Goal: Transaction & Acquisition: Book appointment/travel/reservation

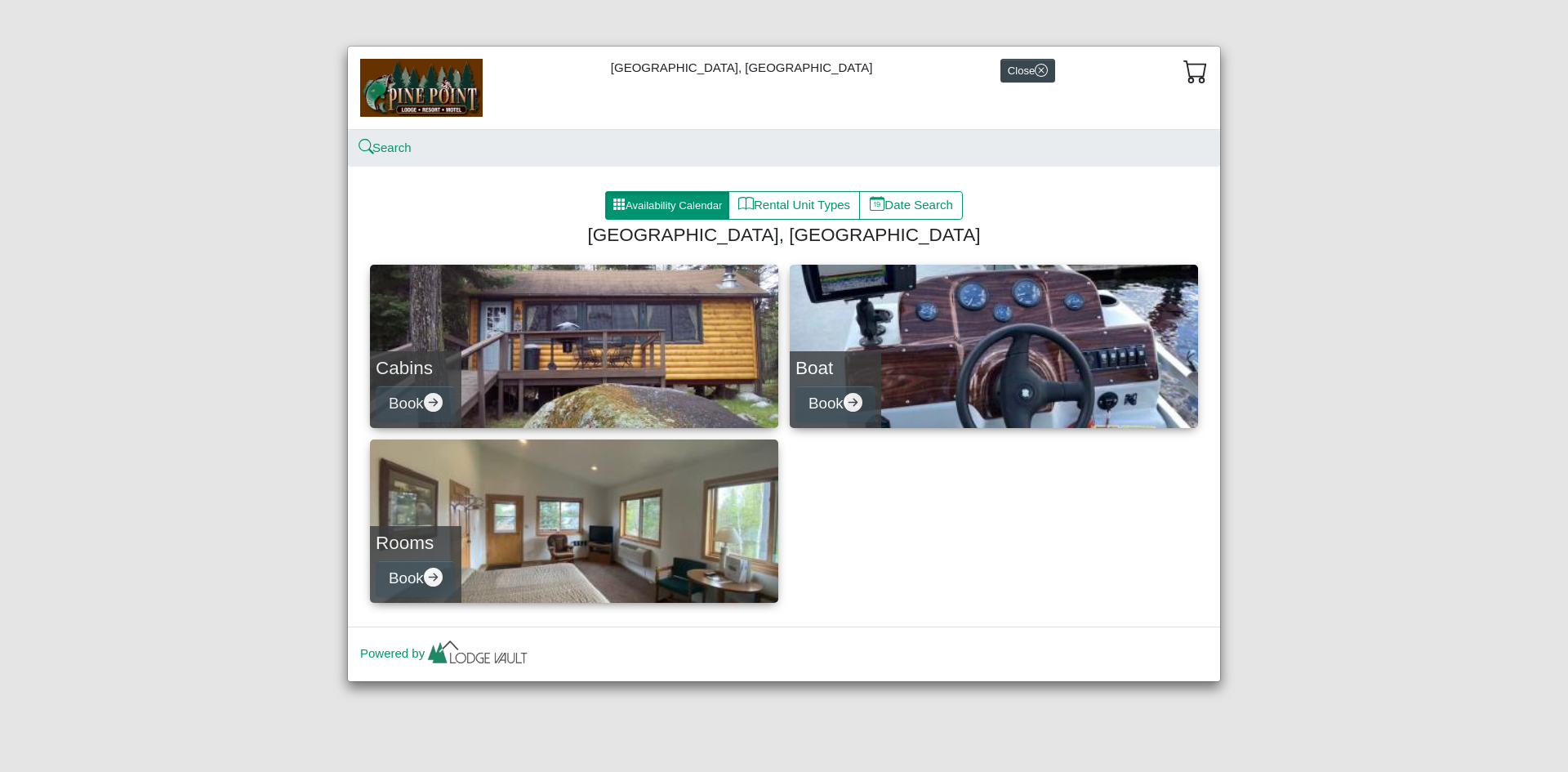
click at [407, 369] on h4 "Cabins" at bounding box center [415, 367] width 80 height 22
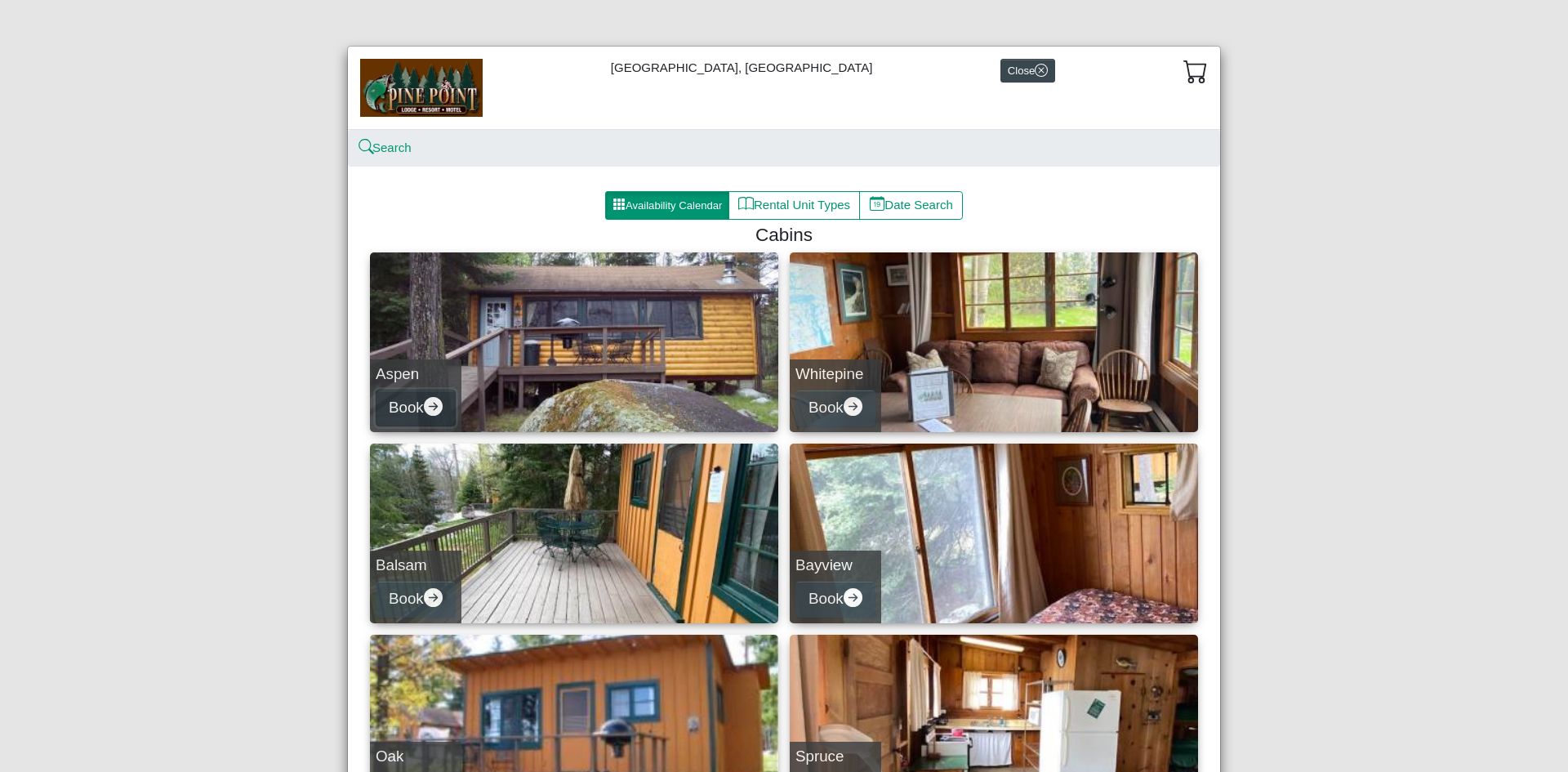
click at [433, 412] on icon "arrow right circle fill" at bounding box center [432, 406] width 19 height 19
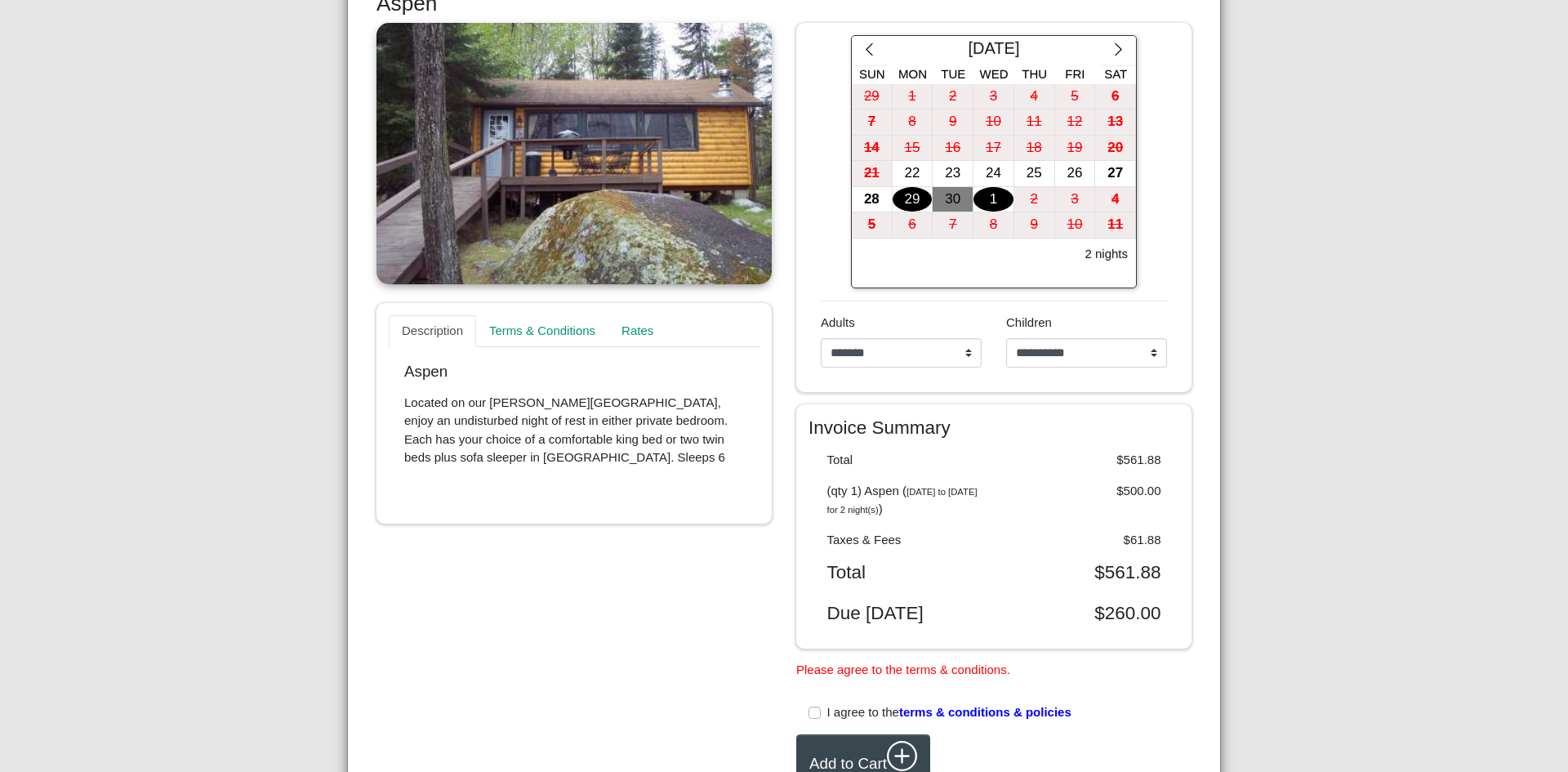
scroll to position [245, 0]
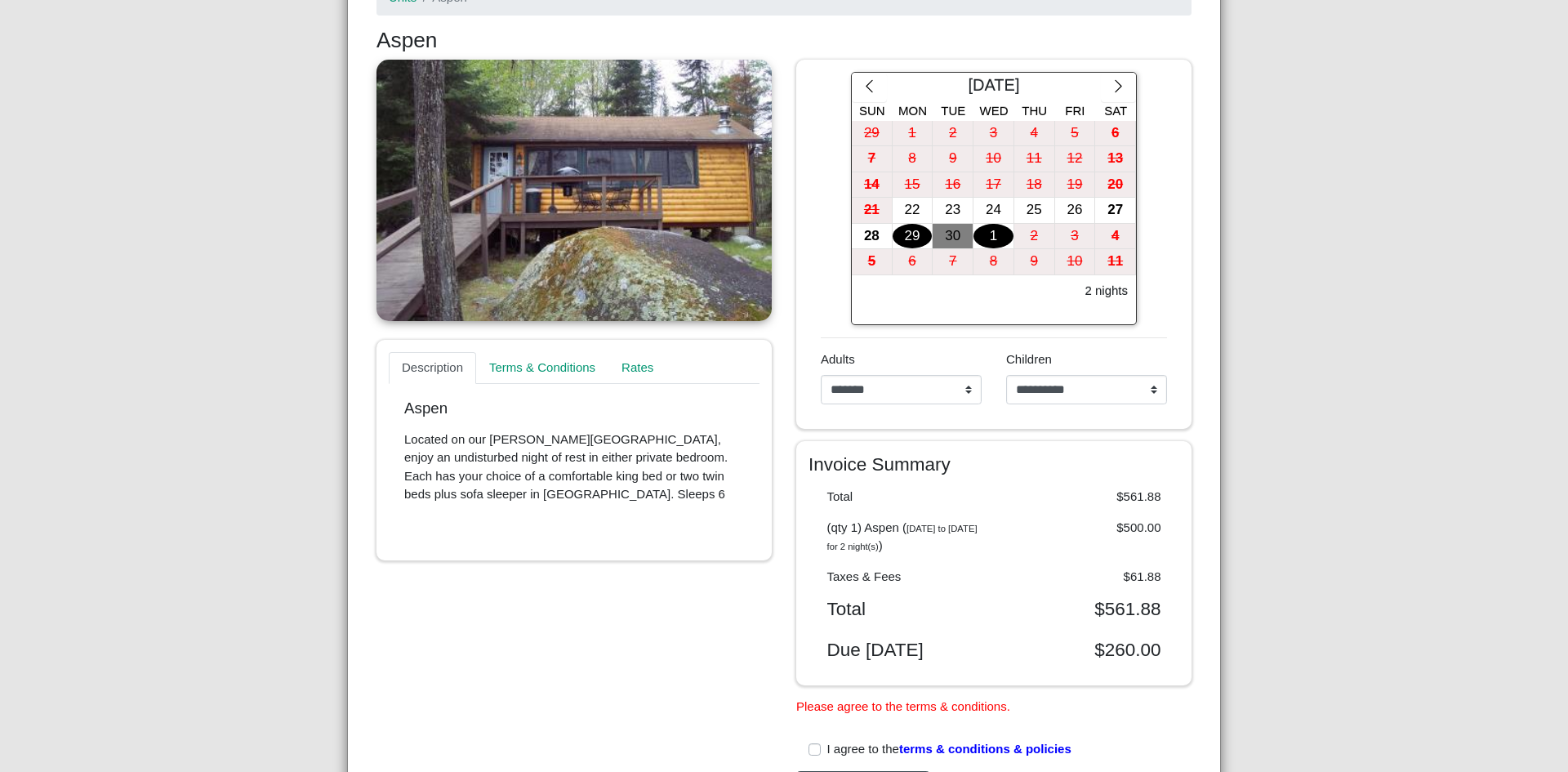
click at [910, 212] on div "22" at bounding box center [913, 210] width 40 height 26
click at [1118, 210] on div "27" at bounding box center [1115, 210] width 40 height 26
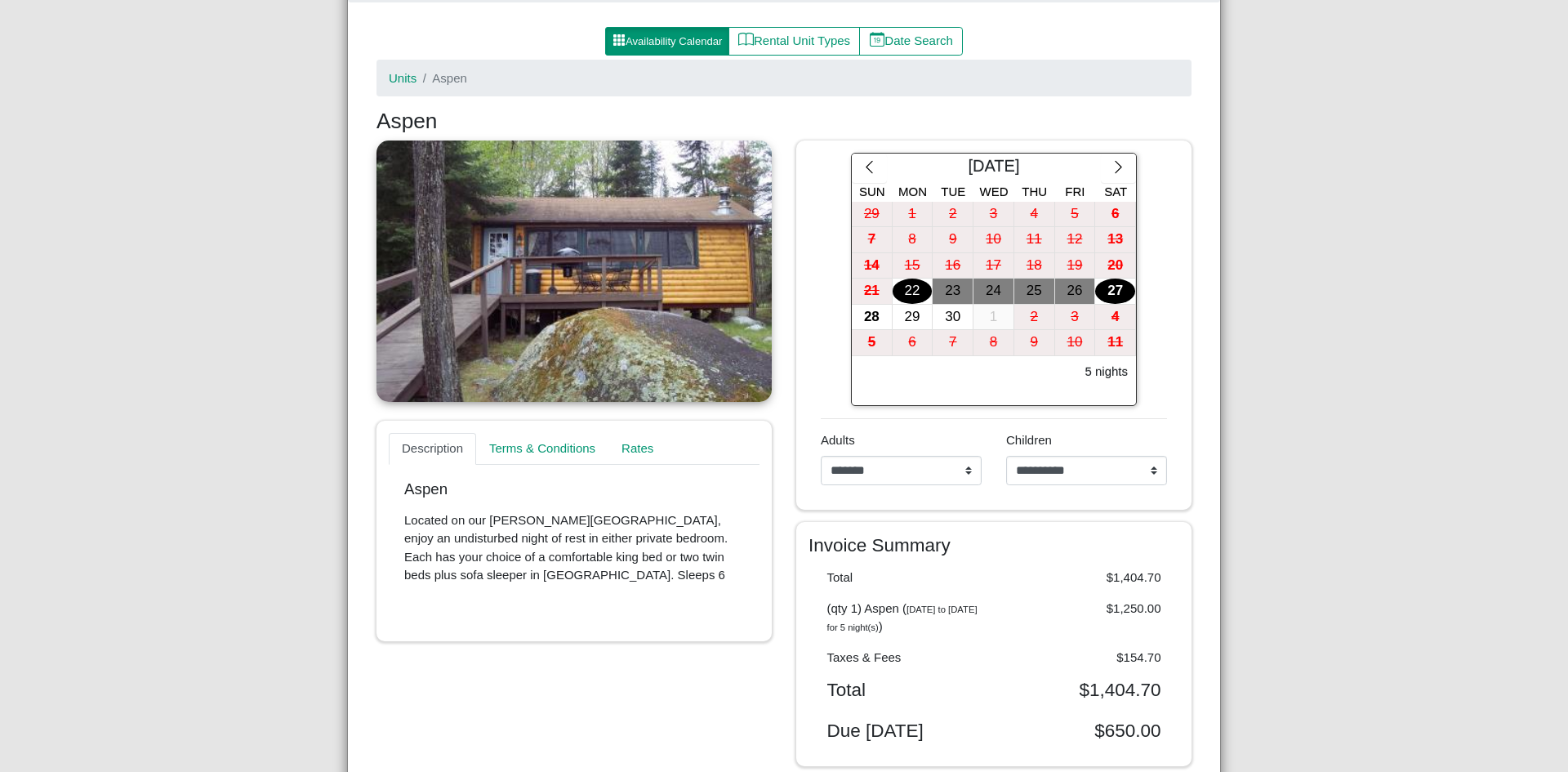
scroll to position [163, 0]
click at [961, 477] on select "**********" at bounding box center [901, 471] width 161 height 29
select select "*"
click at [820, 457] on select "**********" at bounding box center [901, 471] width 161 height 29
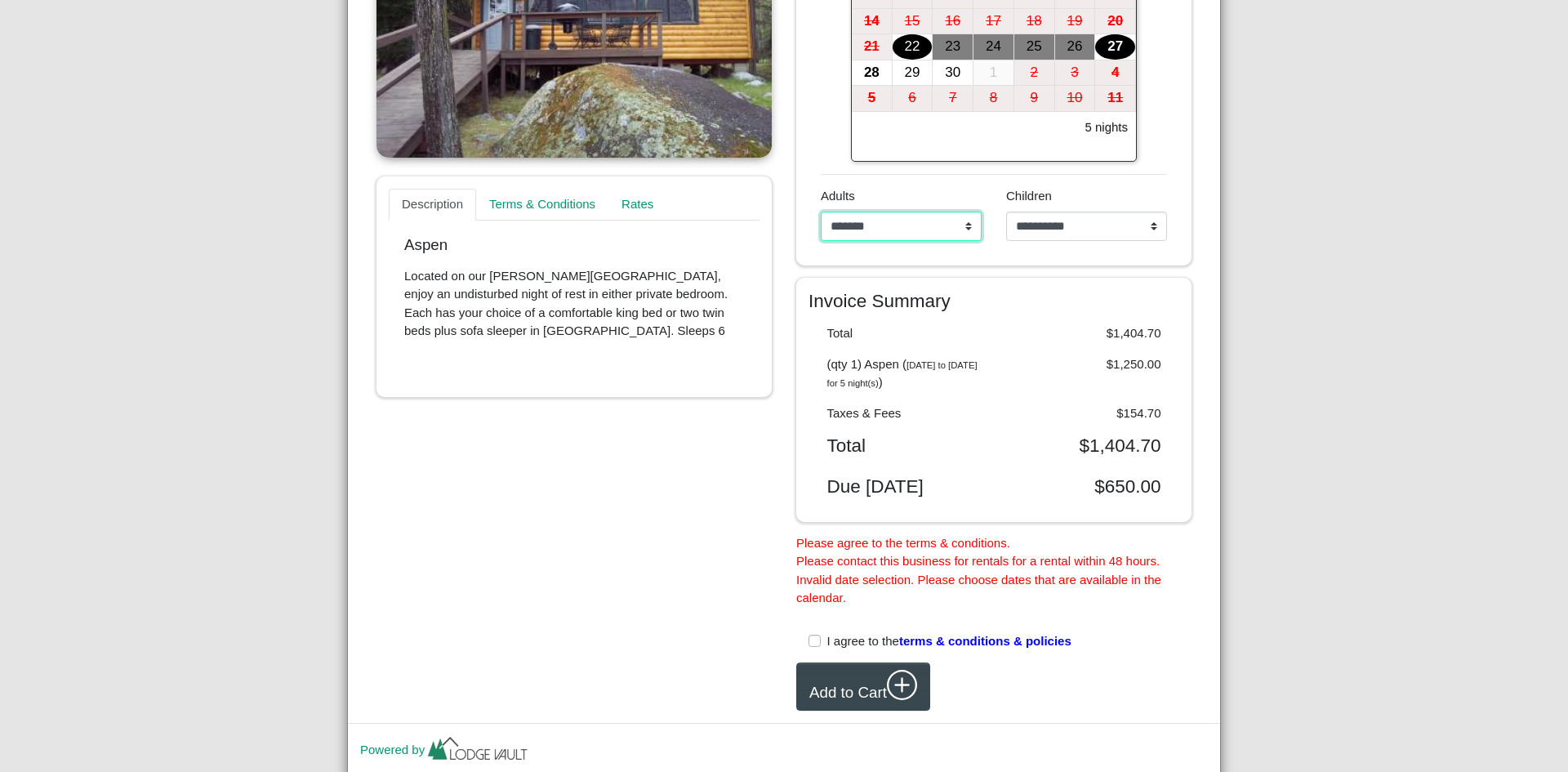
scroll to position [245, 0]
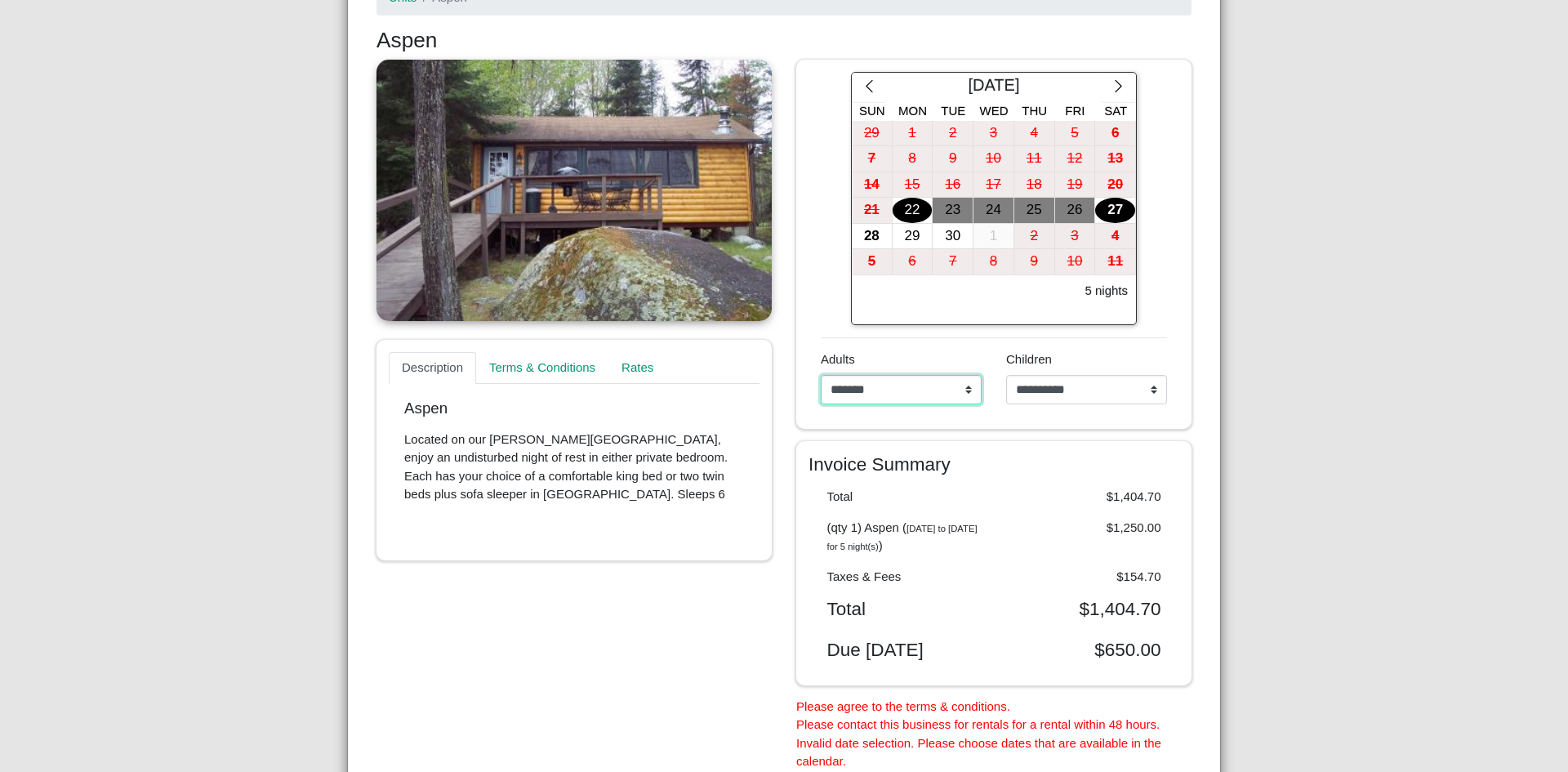
click at [966, 387] on select "**********" at bounding box center [901, 390] width 161 height 29
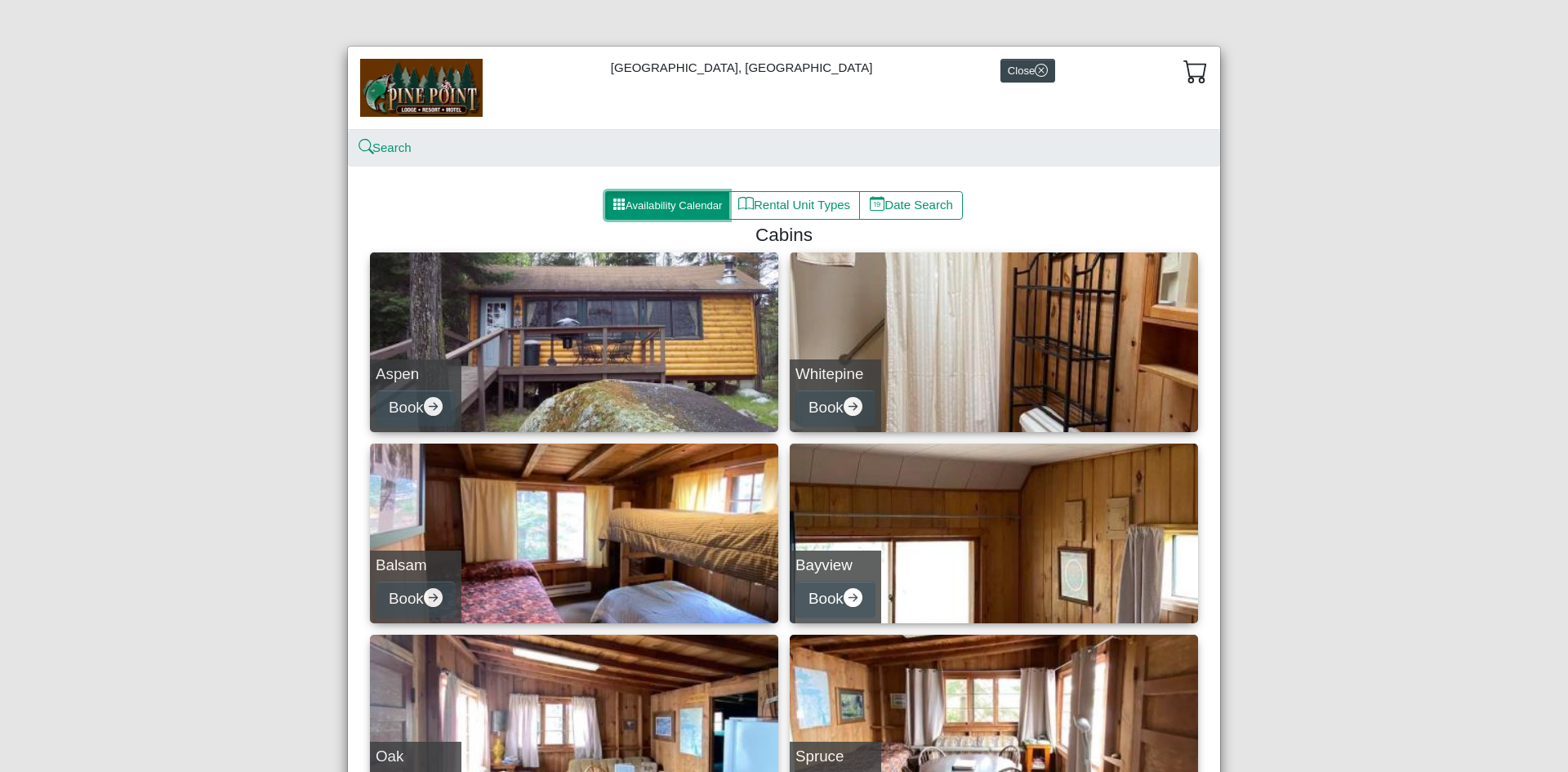
click at [682, 196] on button "Availability Calendar" at bounding box center [667, 206] width 124 height 29
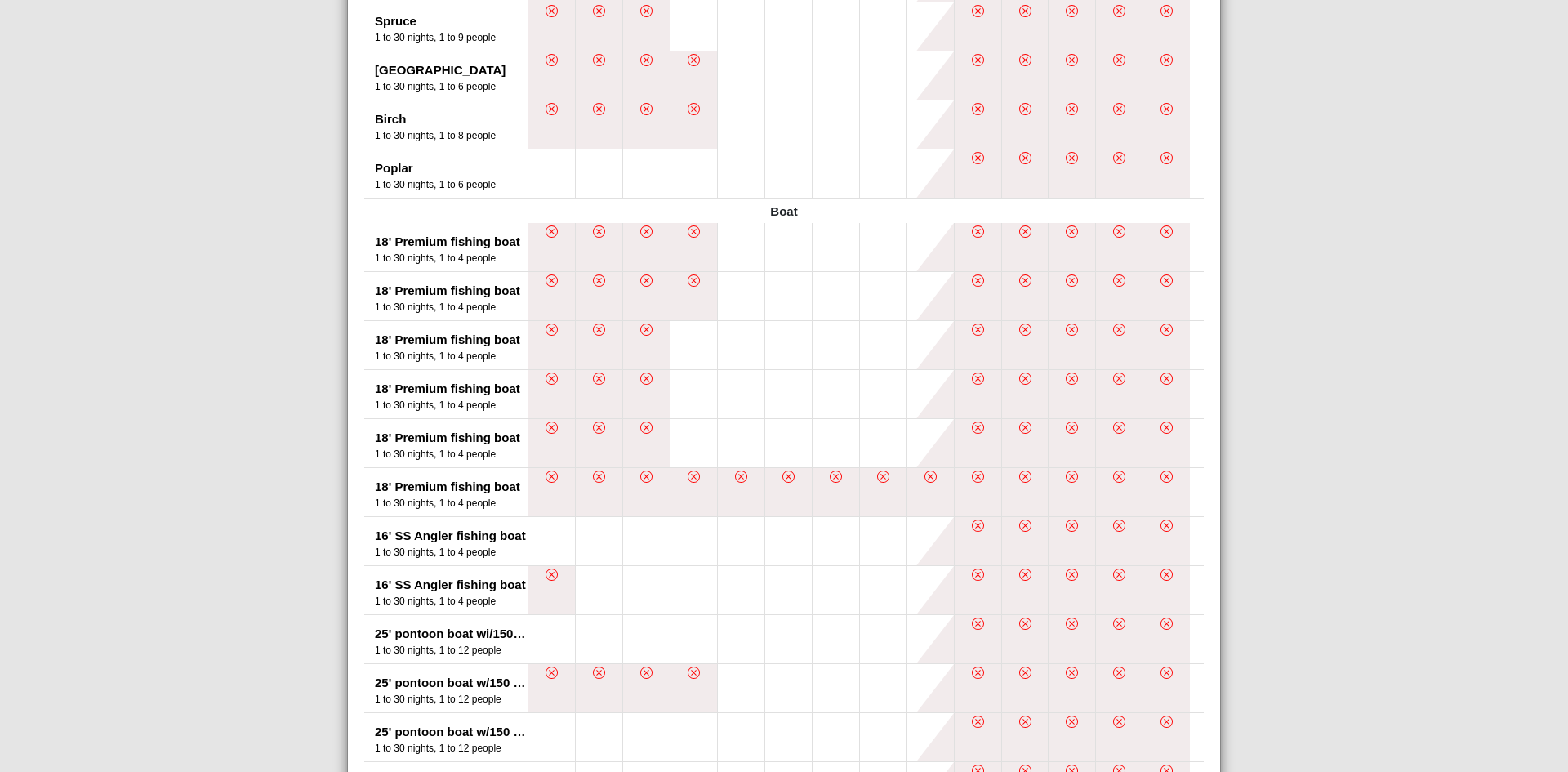
scroll to position [616, 0]
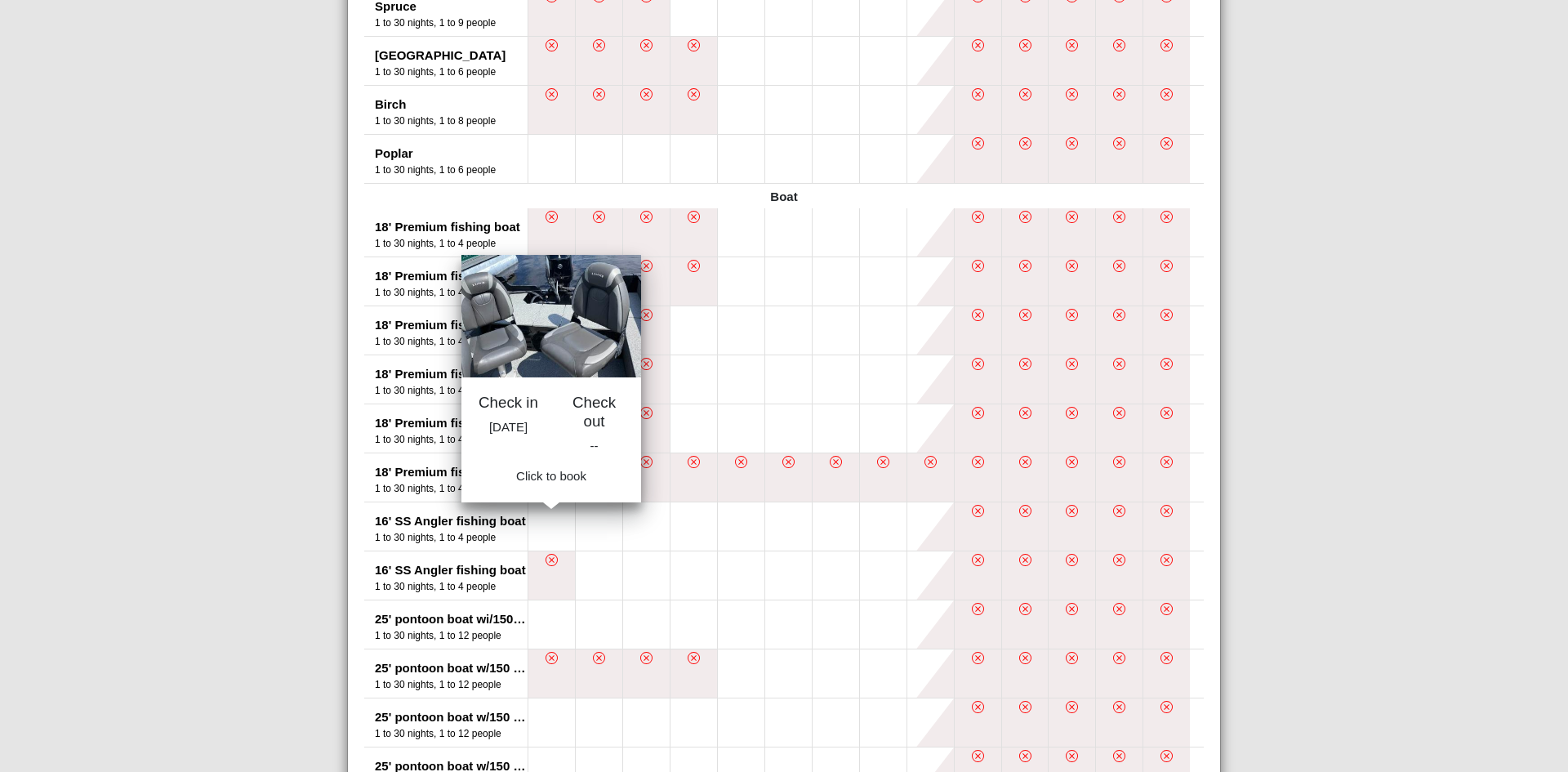
click at [547, 522] on button at bounding box center [551, 525] width 46 height 48
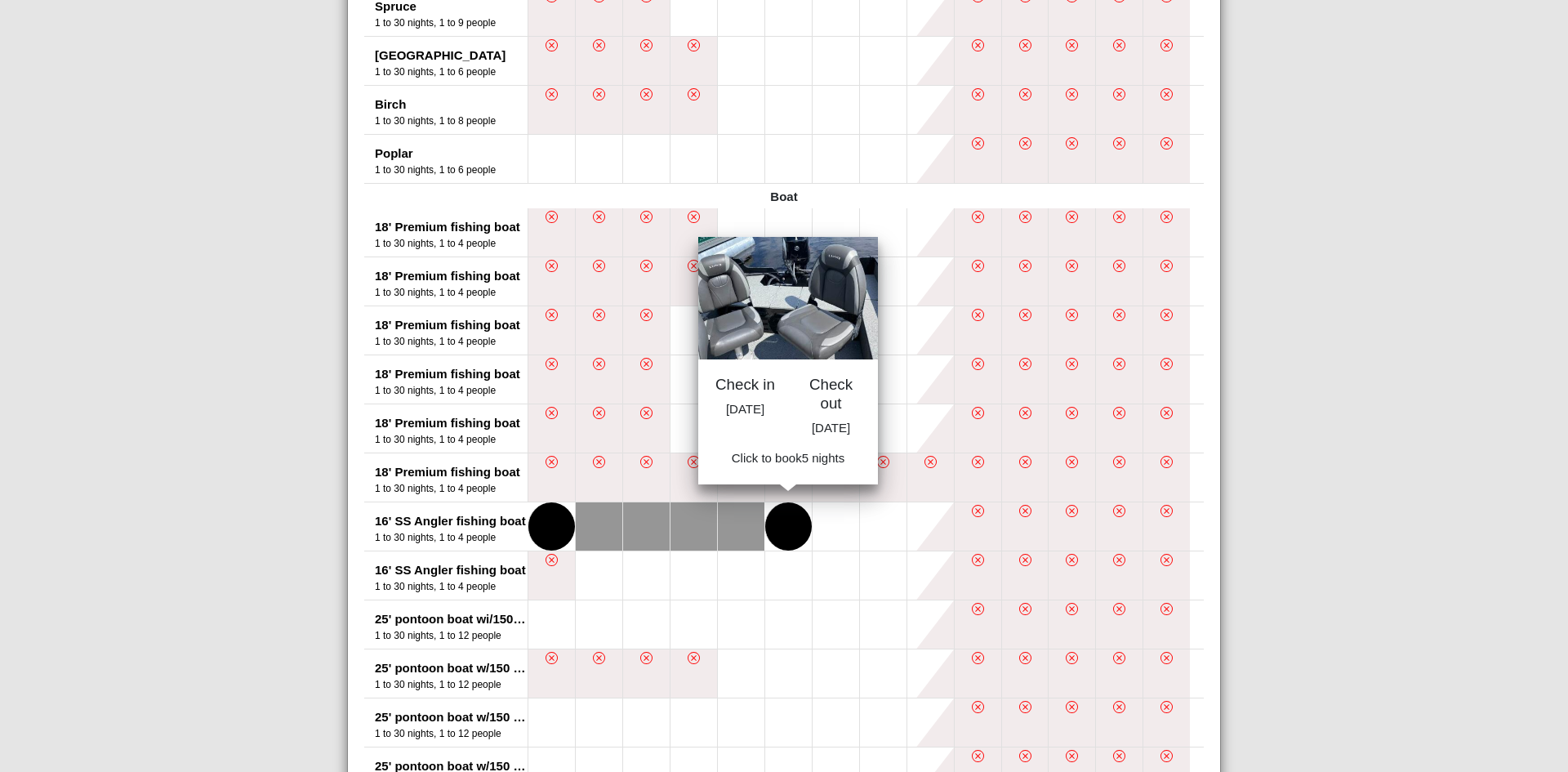
click at [782, 519] on button at bounding box center [788, 525] width 46 height 48
click at [782, 469] on span "Book 5 night s" at bounding box center [789, 463] width 75 height 14
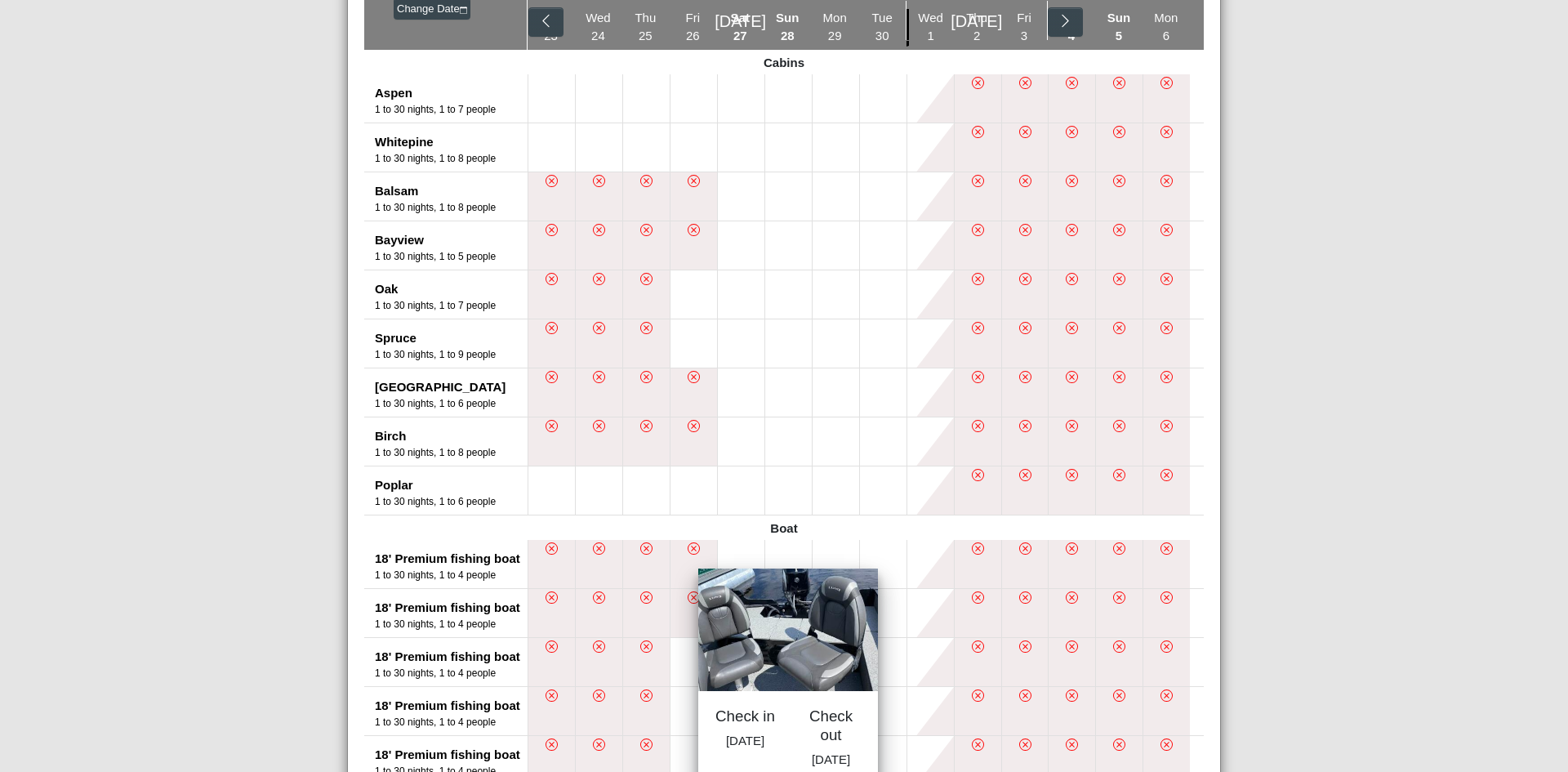
select select "*"
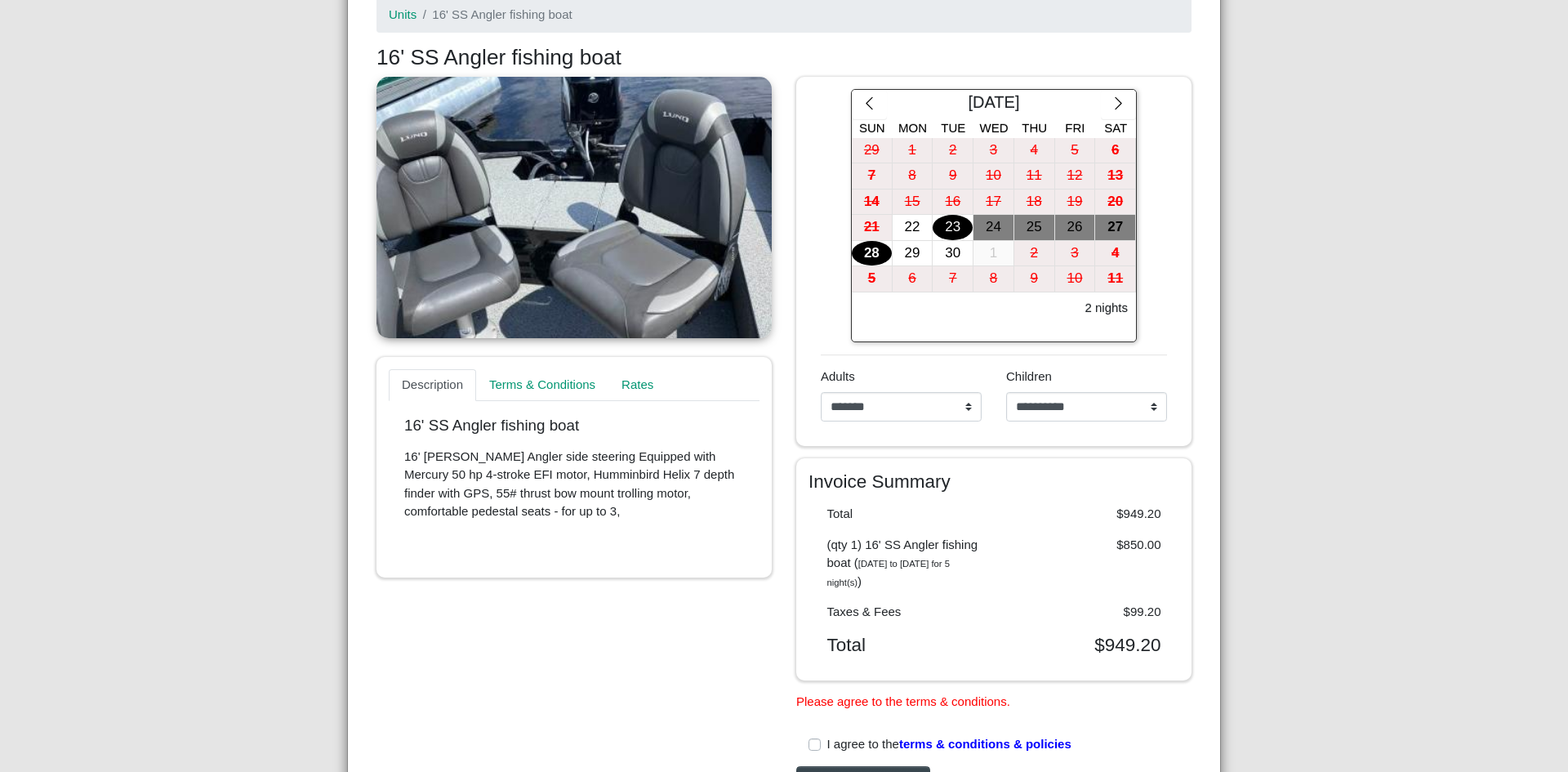
scroll to position [138, 0]
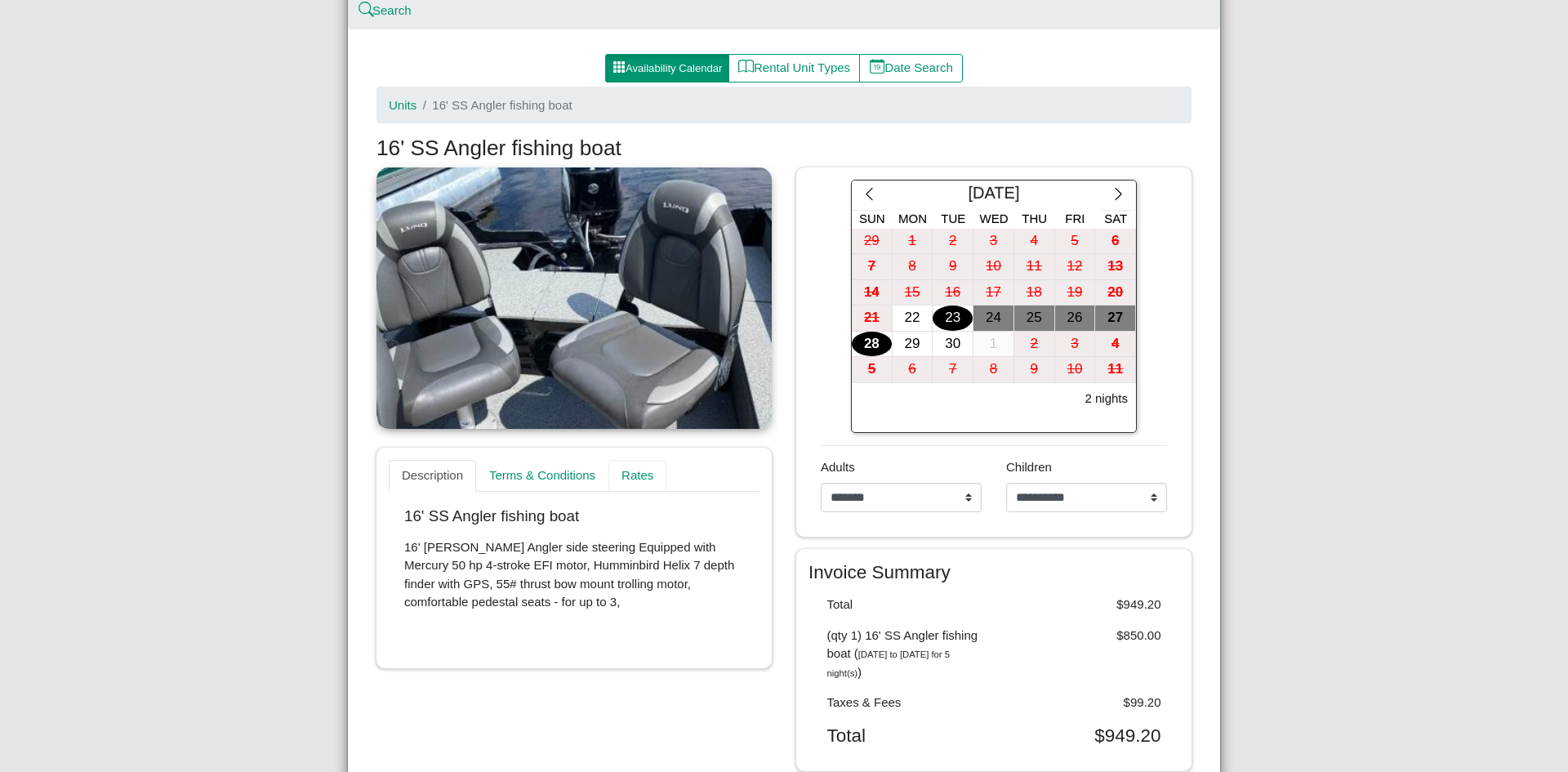
click at [636, 471] on link "Rates" at bounding box center [637, 475] width 58 height 32
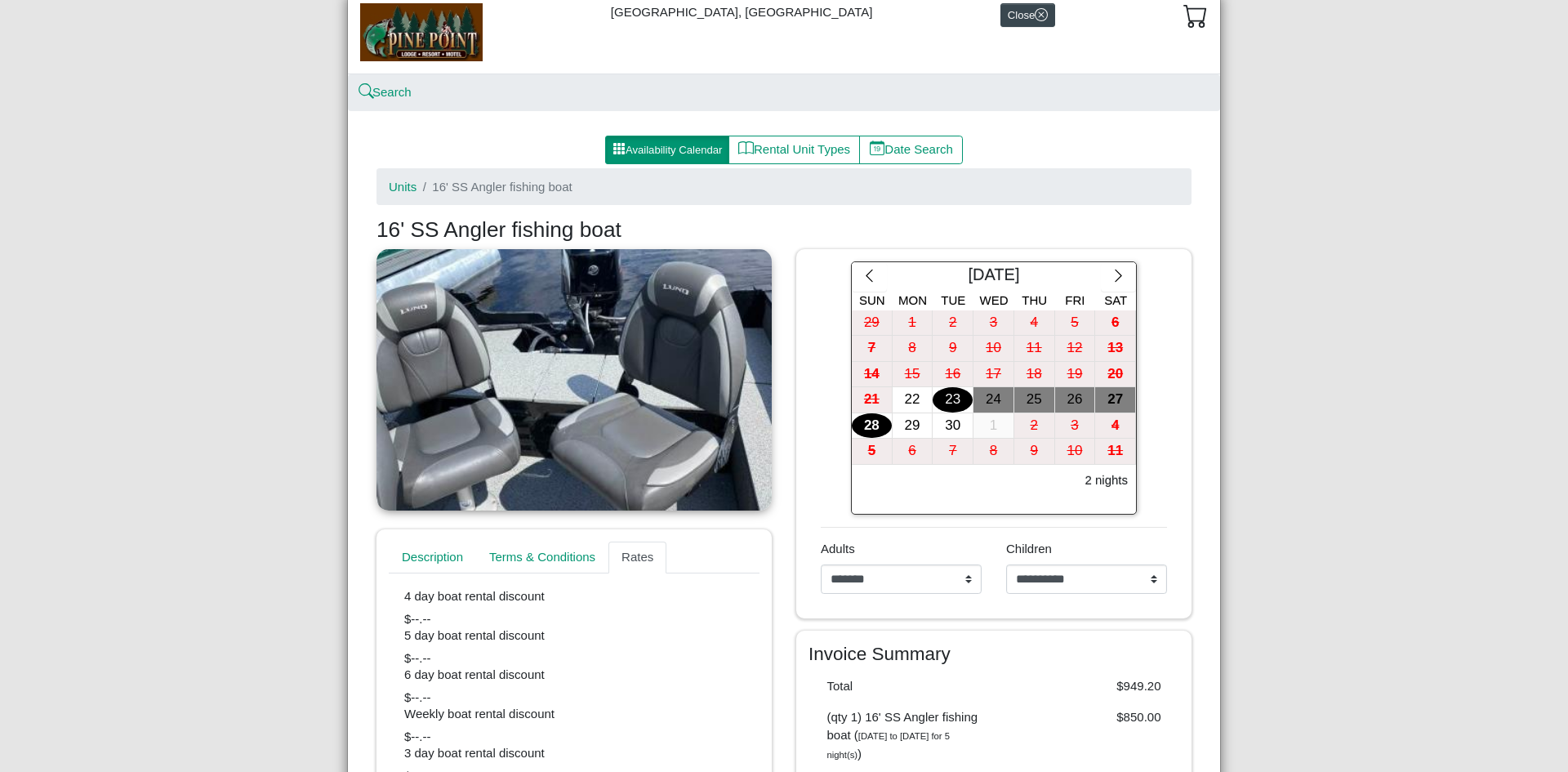
scroll to position [0, 0]
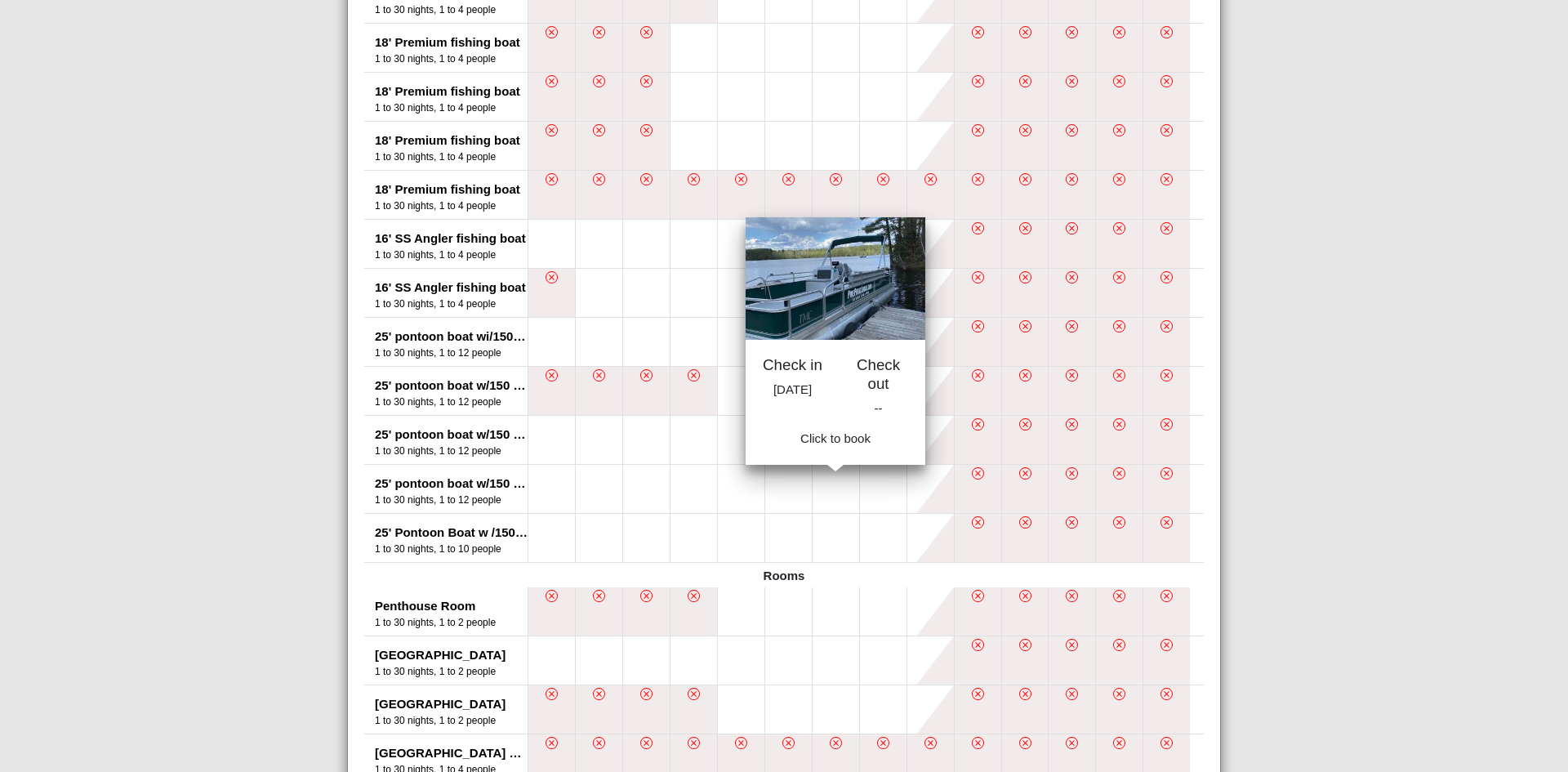
scroll to position [980, 0]
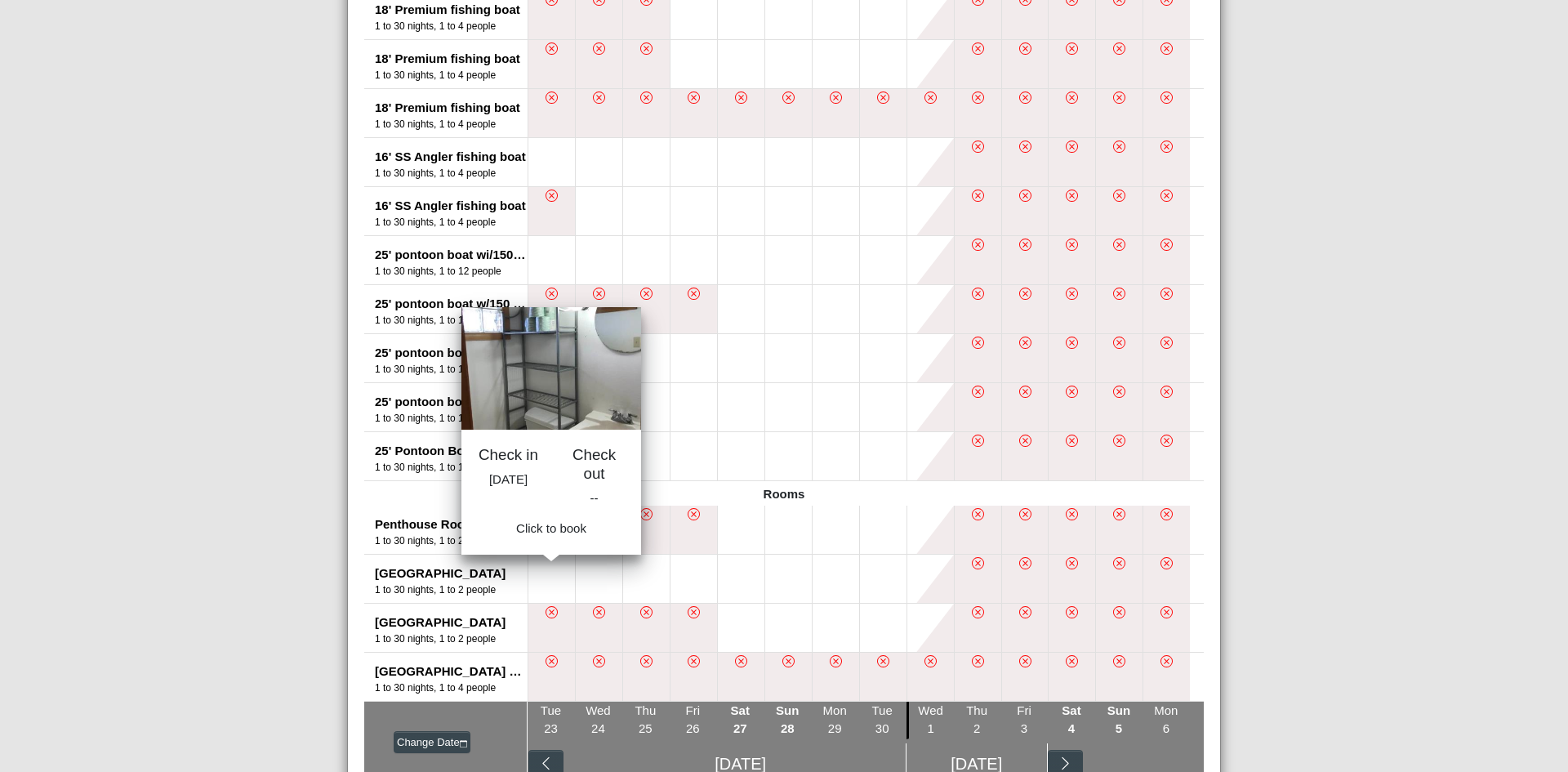
click at [544, 576] on button at bounding box center [551, 578] width 46 height 48
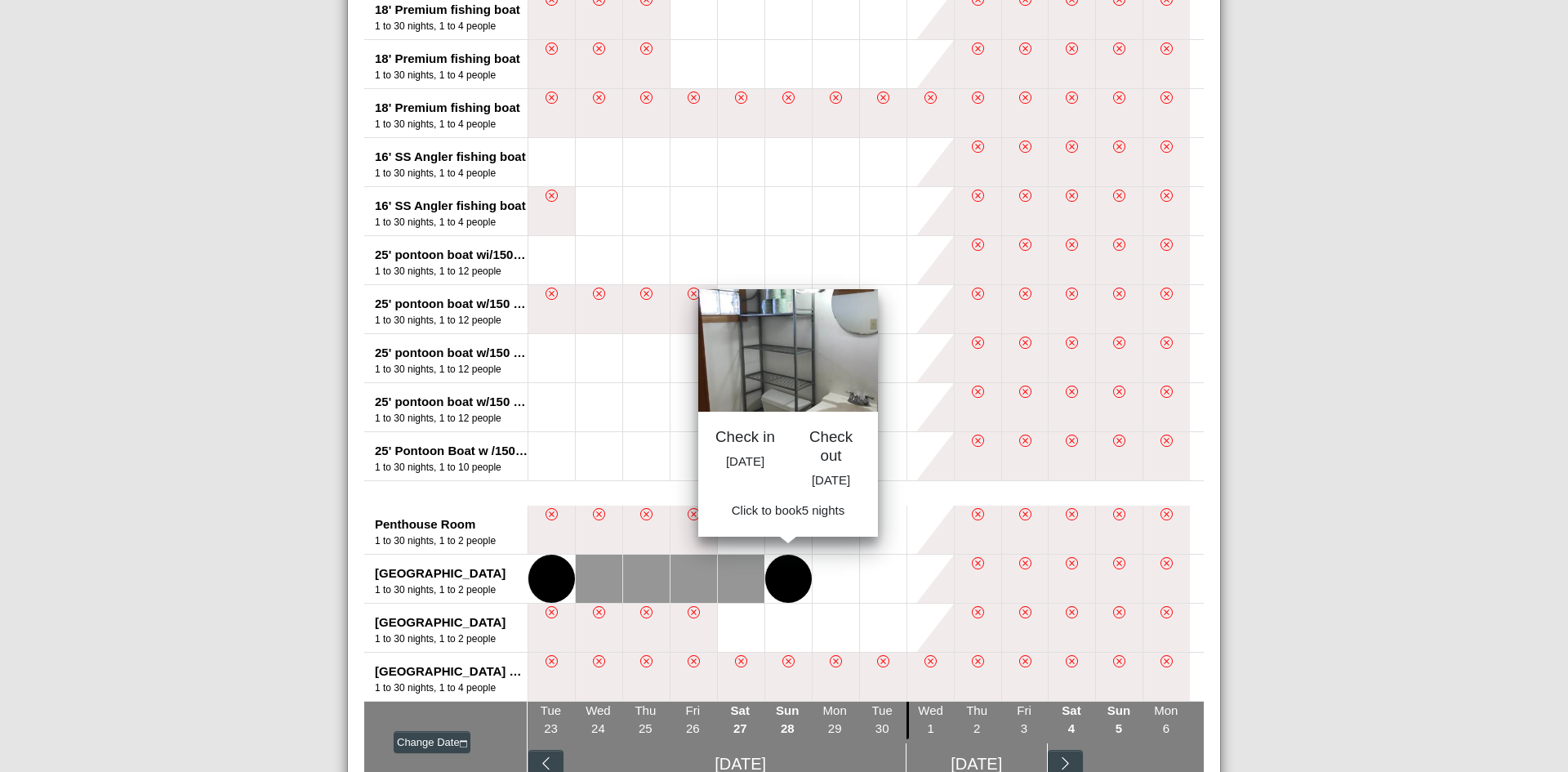
click at [770, 579] on button at bounding box center [788, 578] width 46 height 48
click at [773, 530] on button "Book 5 night s" at bounding box center [788, 516] width 94 height 29
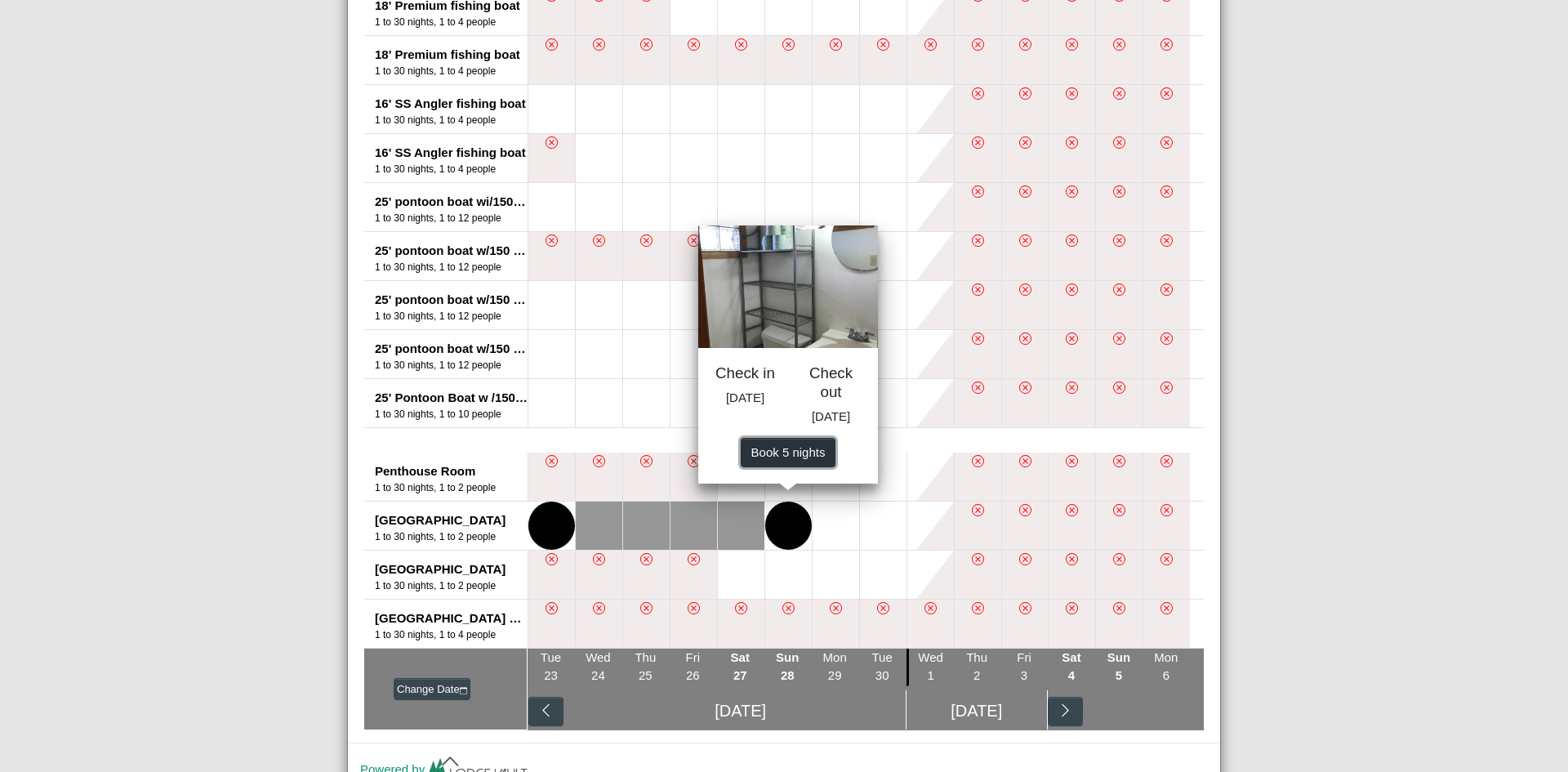
scroll to position [1106, 0]
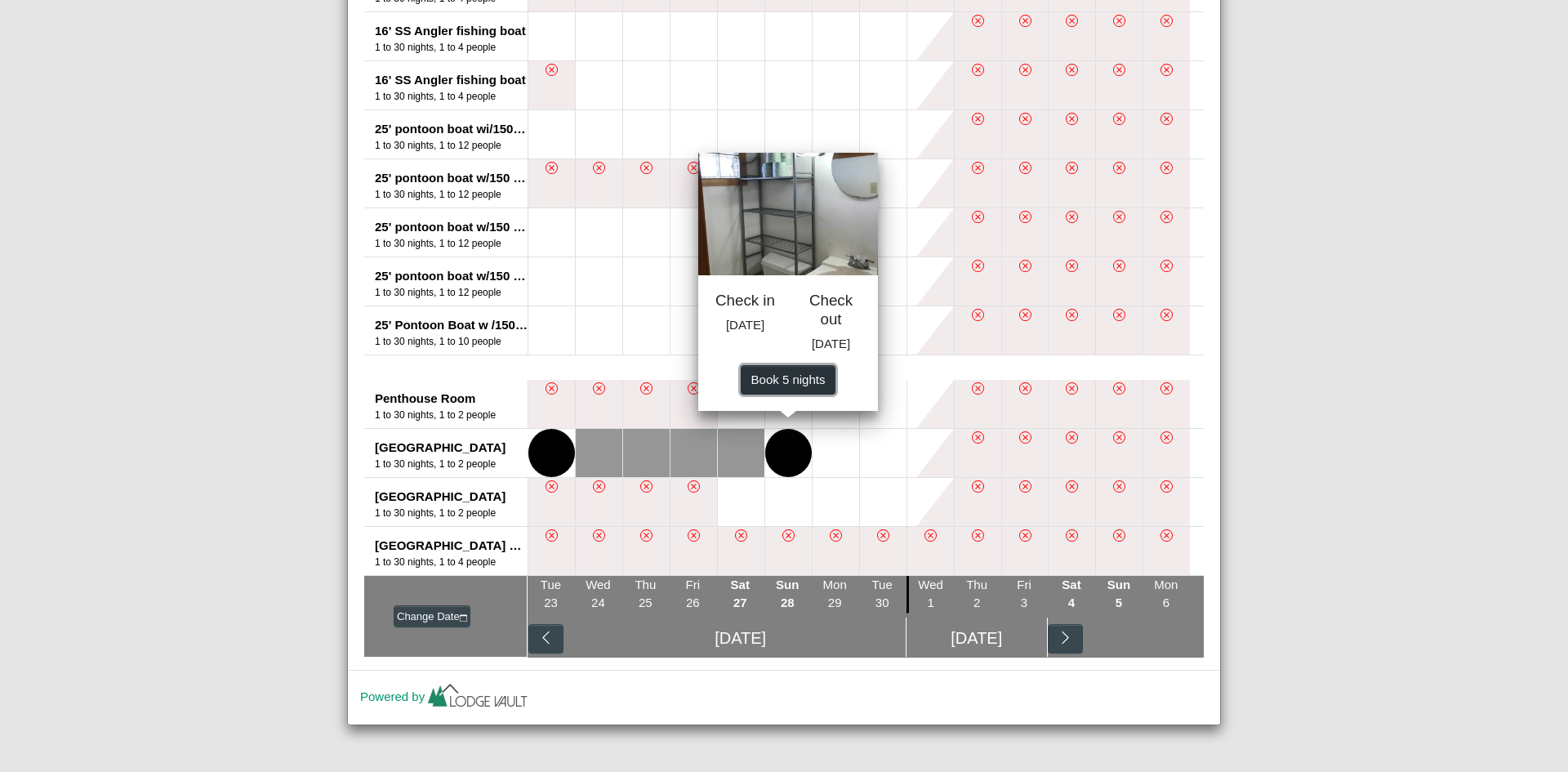
click at [774, 389] on button "Book 5 night s" at bounding box center [788, 380] width 94 height 29
click at [809, 256] on div at bounding box center [788, 213] width 180 height 123
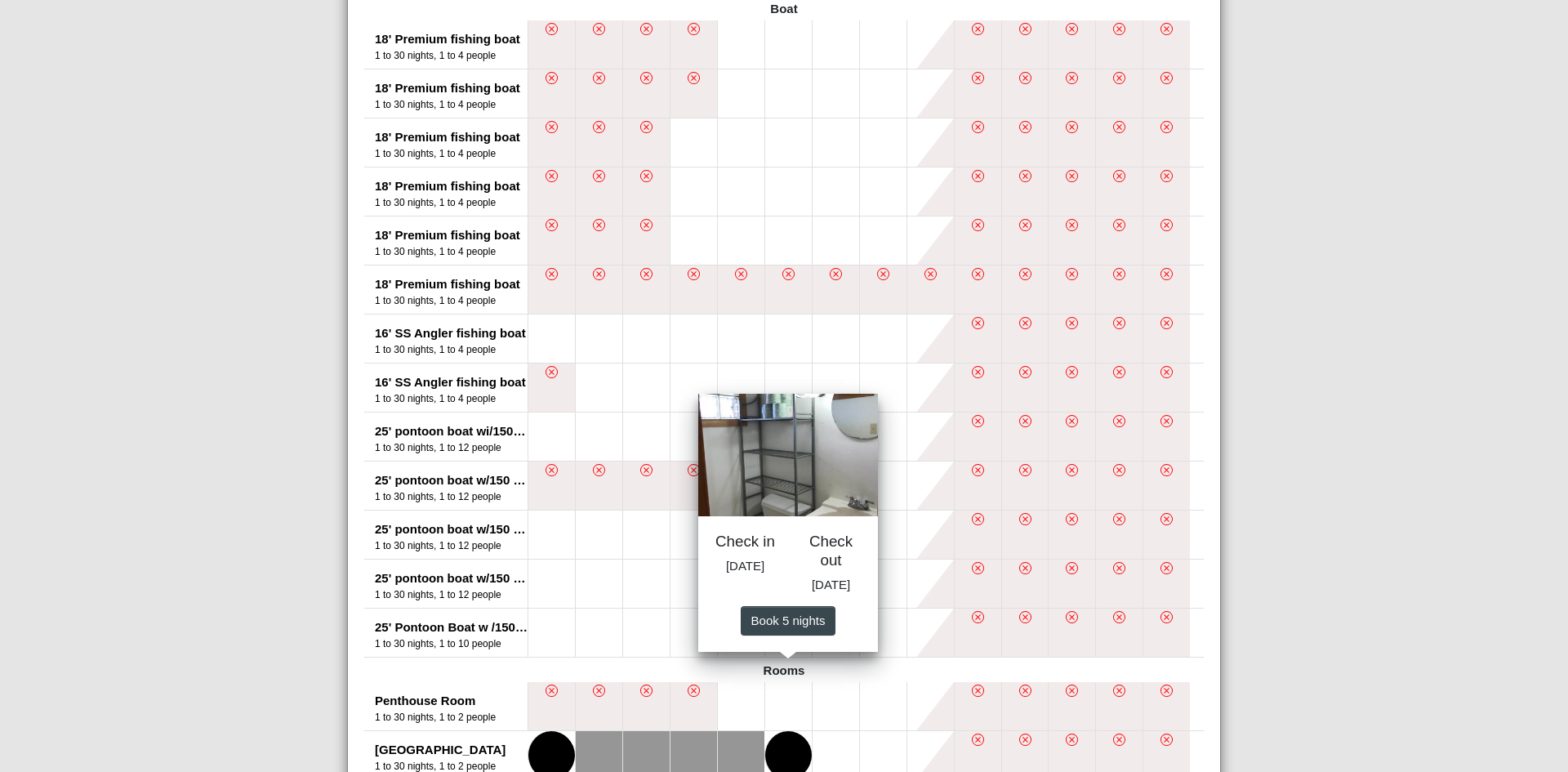
scroll to position [697, 0]
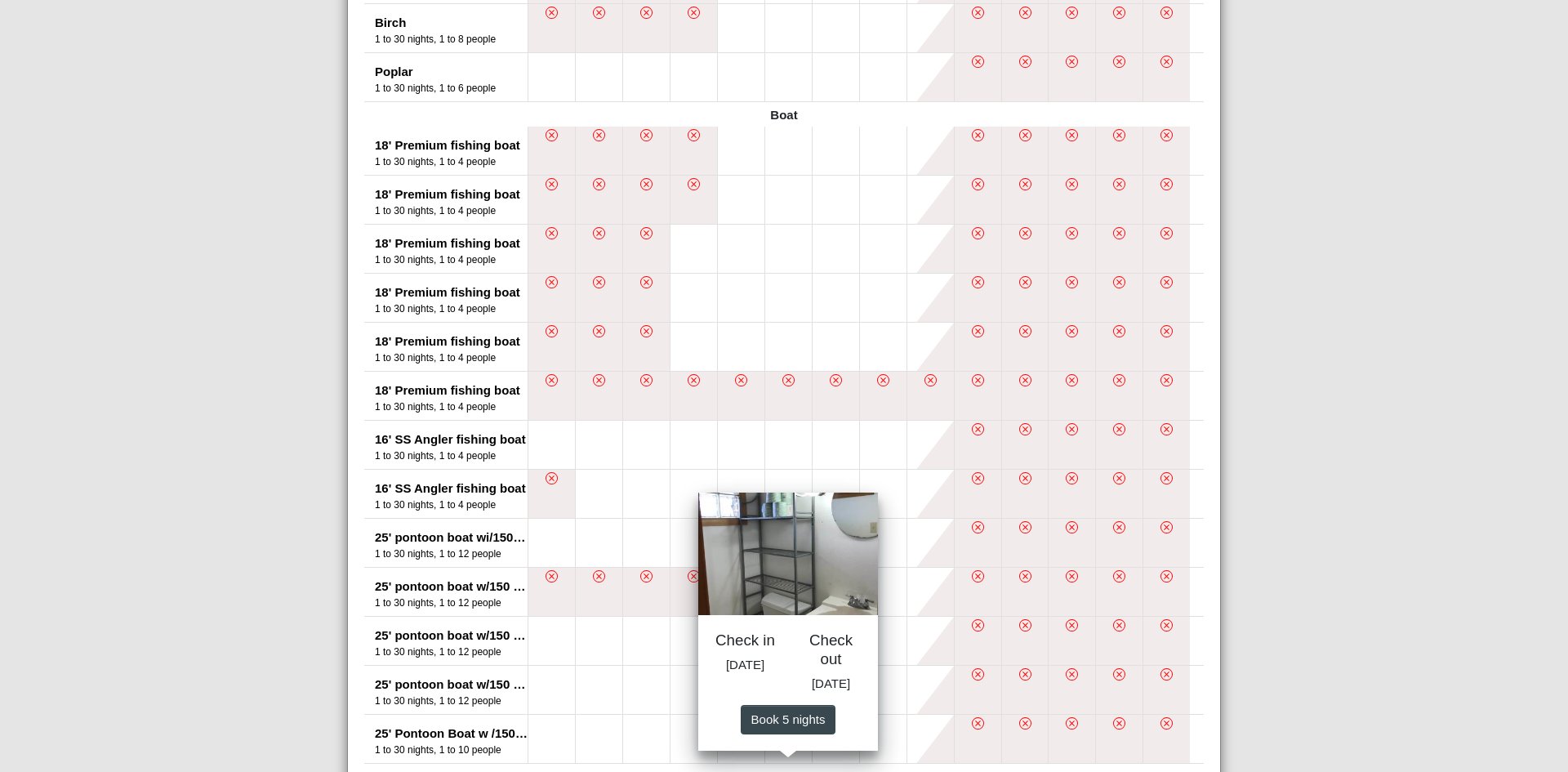
click at [1372, 267] on div "[GEOGRAPHIC_DATA], Resort & Motel Close Search Availability Calendar Rental Uni…" at bounding box center [784, 386] width 1568 height 772
click at [692, 240] on button at bounding box center [693, 248] width 46 height 48
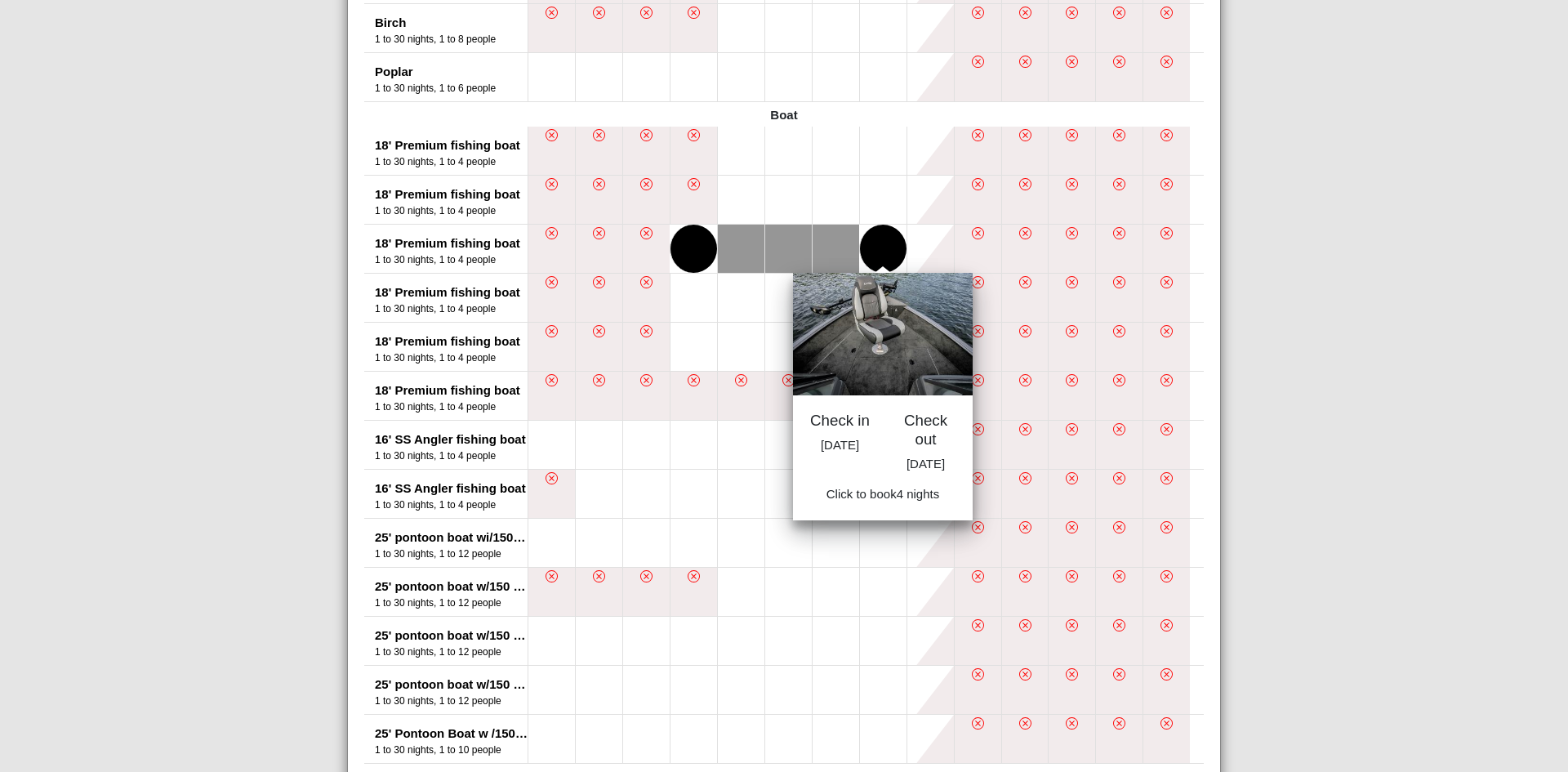
click at [873, 240] on button at bounding box center [882, 248] width 46 height 48
click at [895, 506] on span "Book 4 night s" at bounding box center [883, 498] width 75 height 14
select select "*"
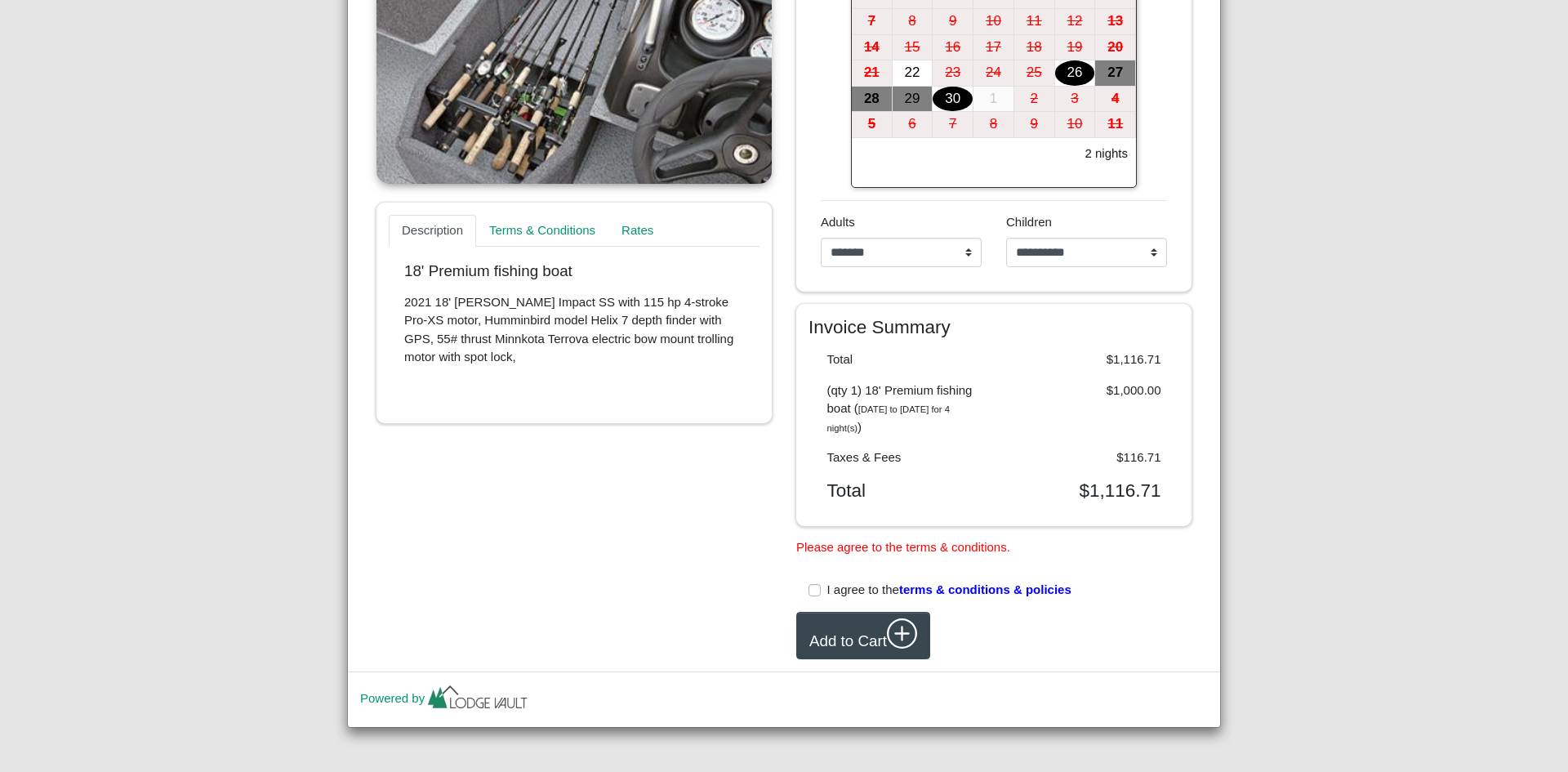
scroll to position [219, 0]
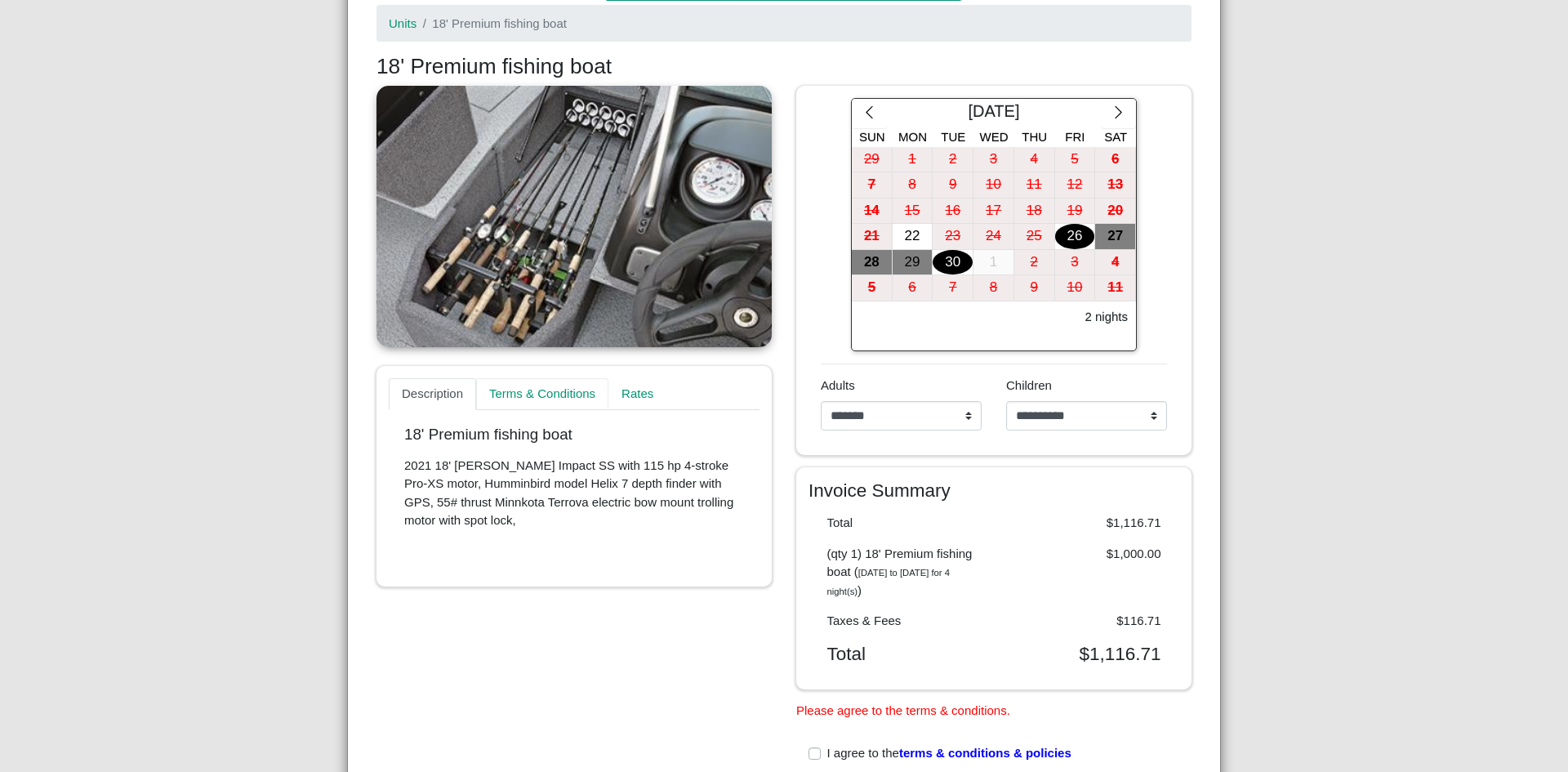
click at [514, 399] on link "Terms & Conditions" at bounding box center [542, 394] width 133 height 32
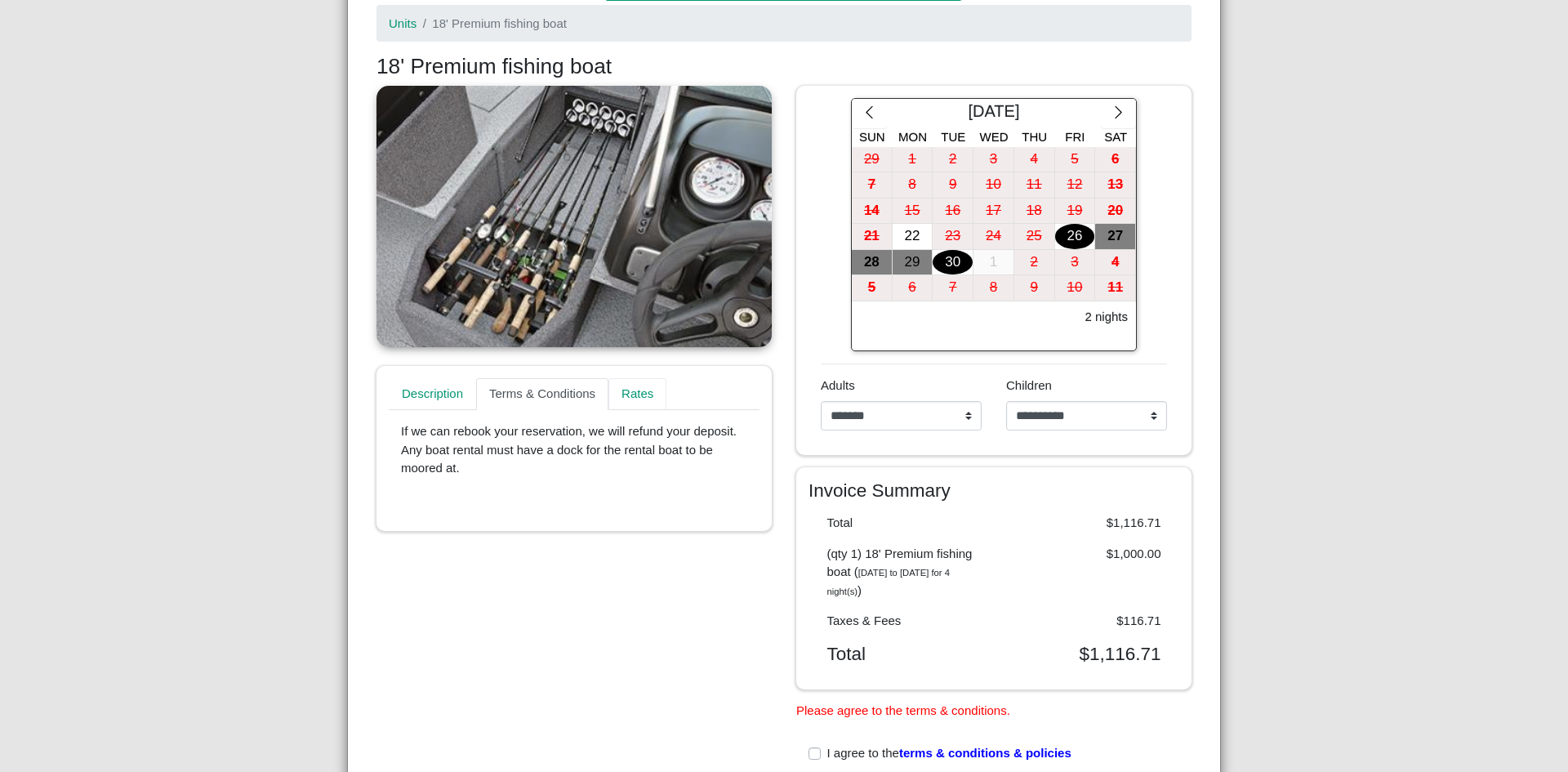
click at [652, 388] on link "Rates" at bounding box center [637, 394] width 58 height 32
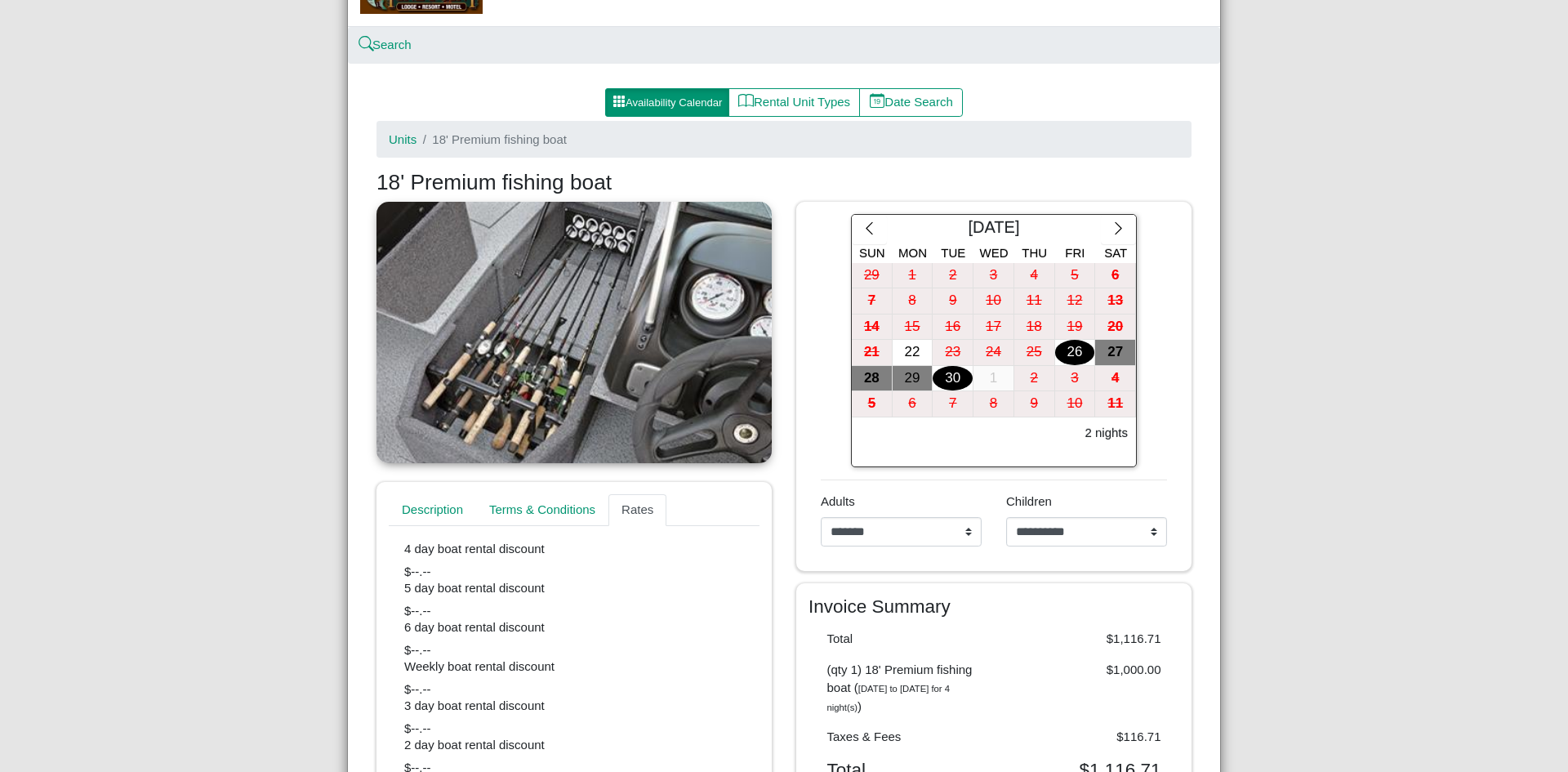
scroll to position [56, 0]
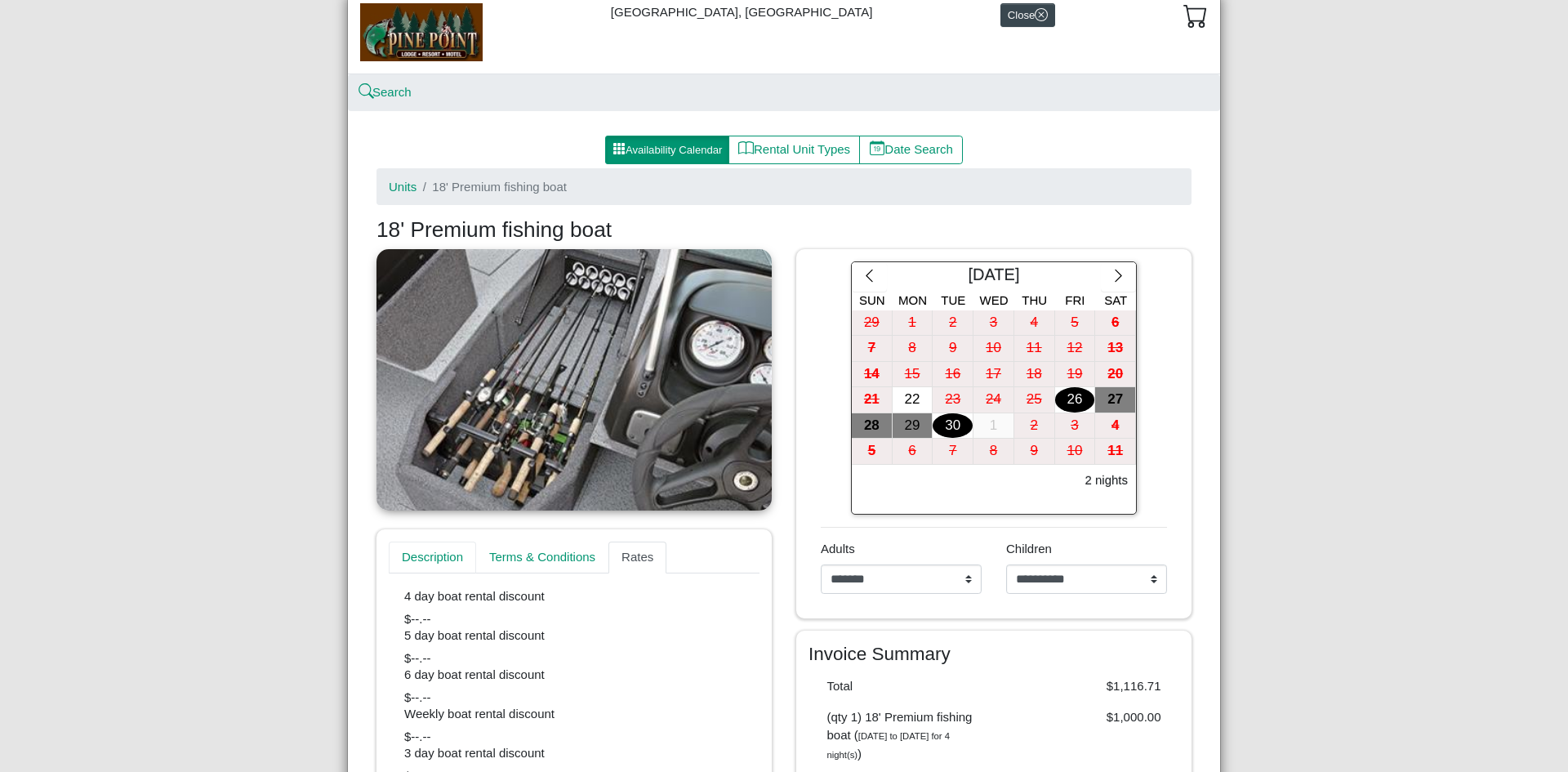
click at [451, 558] on link "Description" at bounding box center [432, 557] width 87 height 32
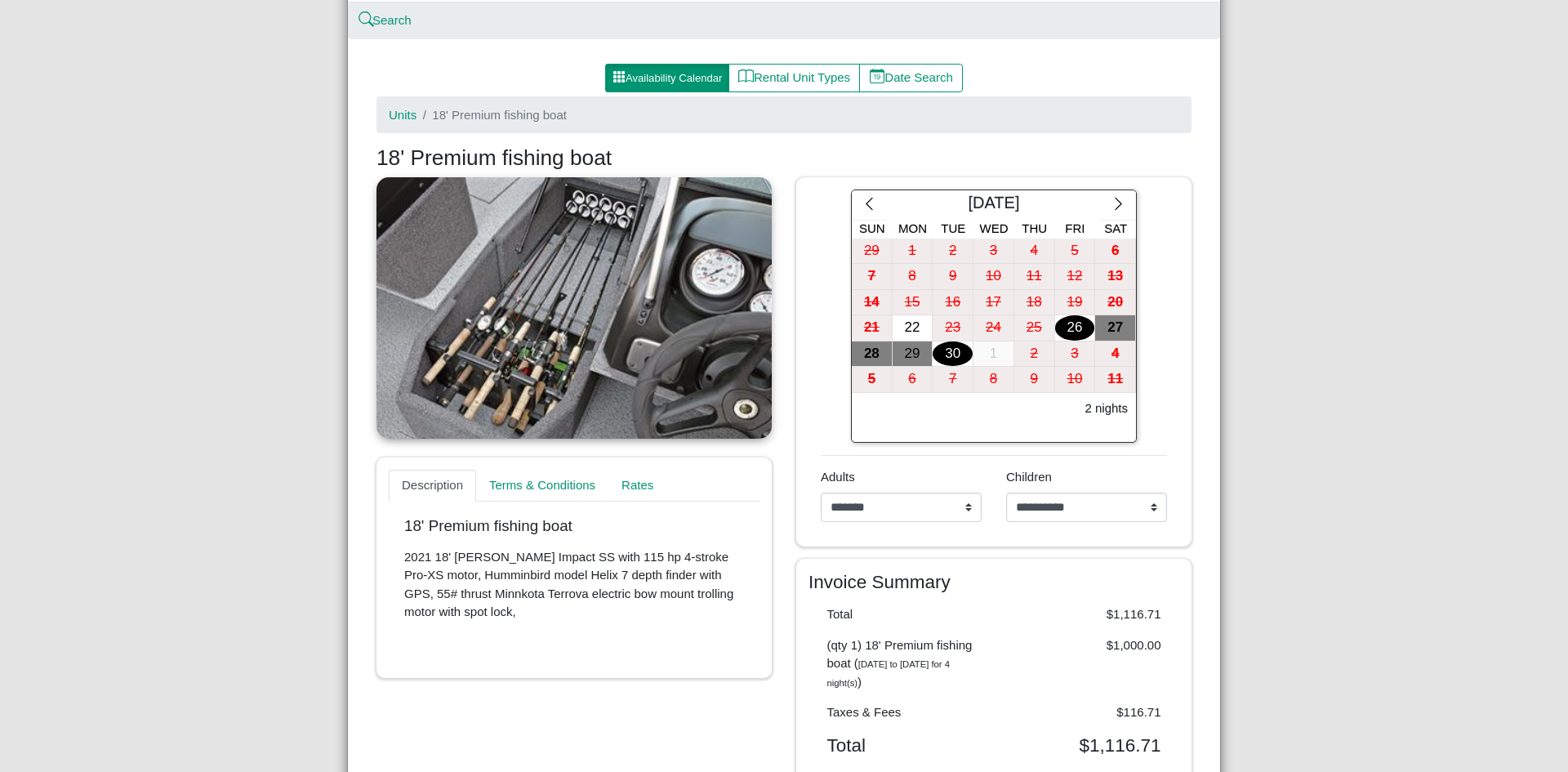
scroll to position [138, 0]
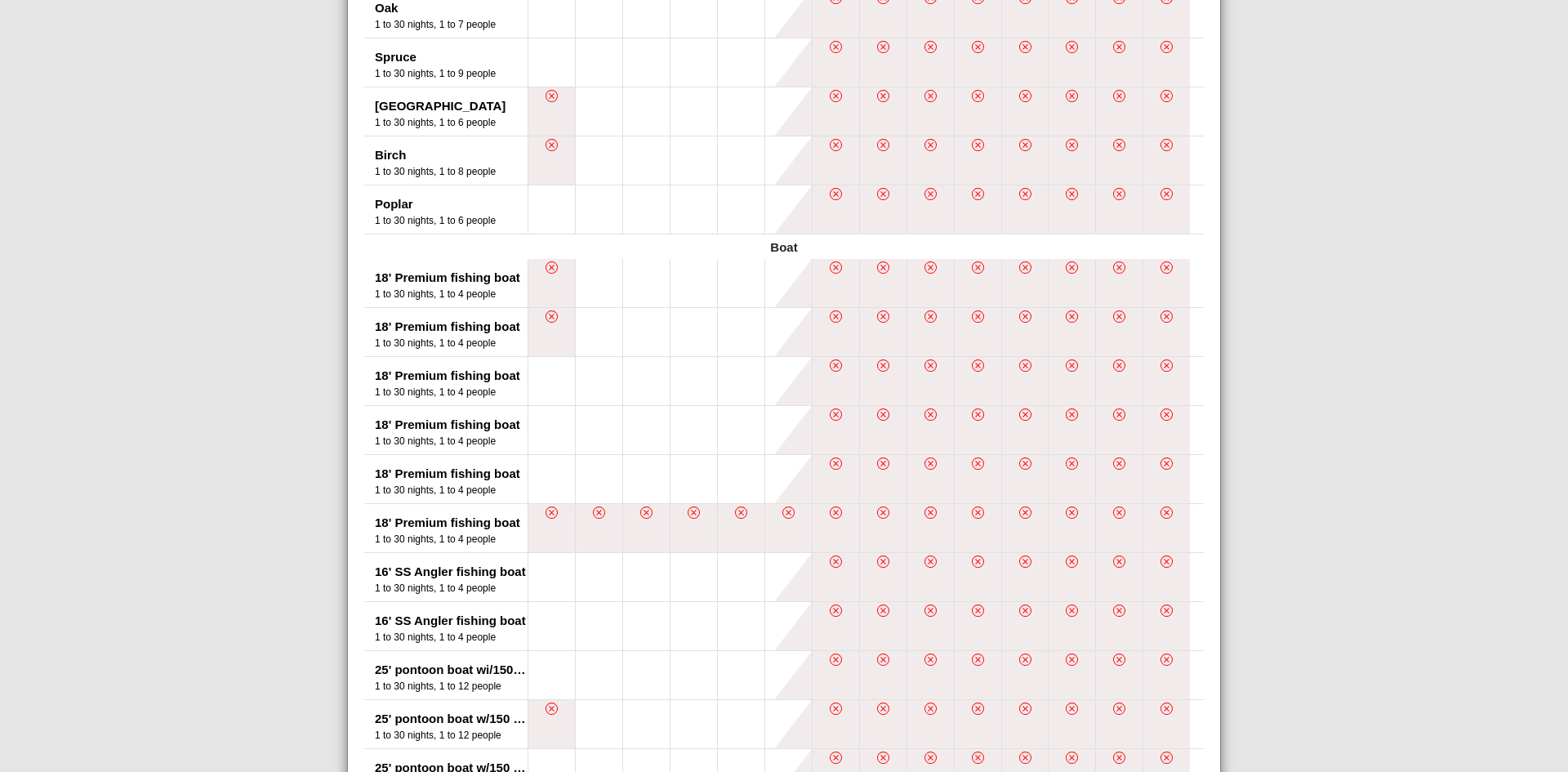
scroll to position [572, 0]
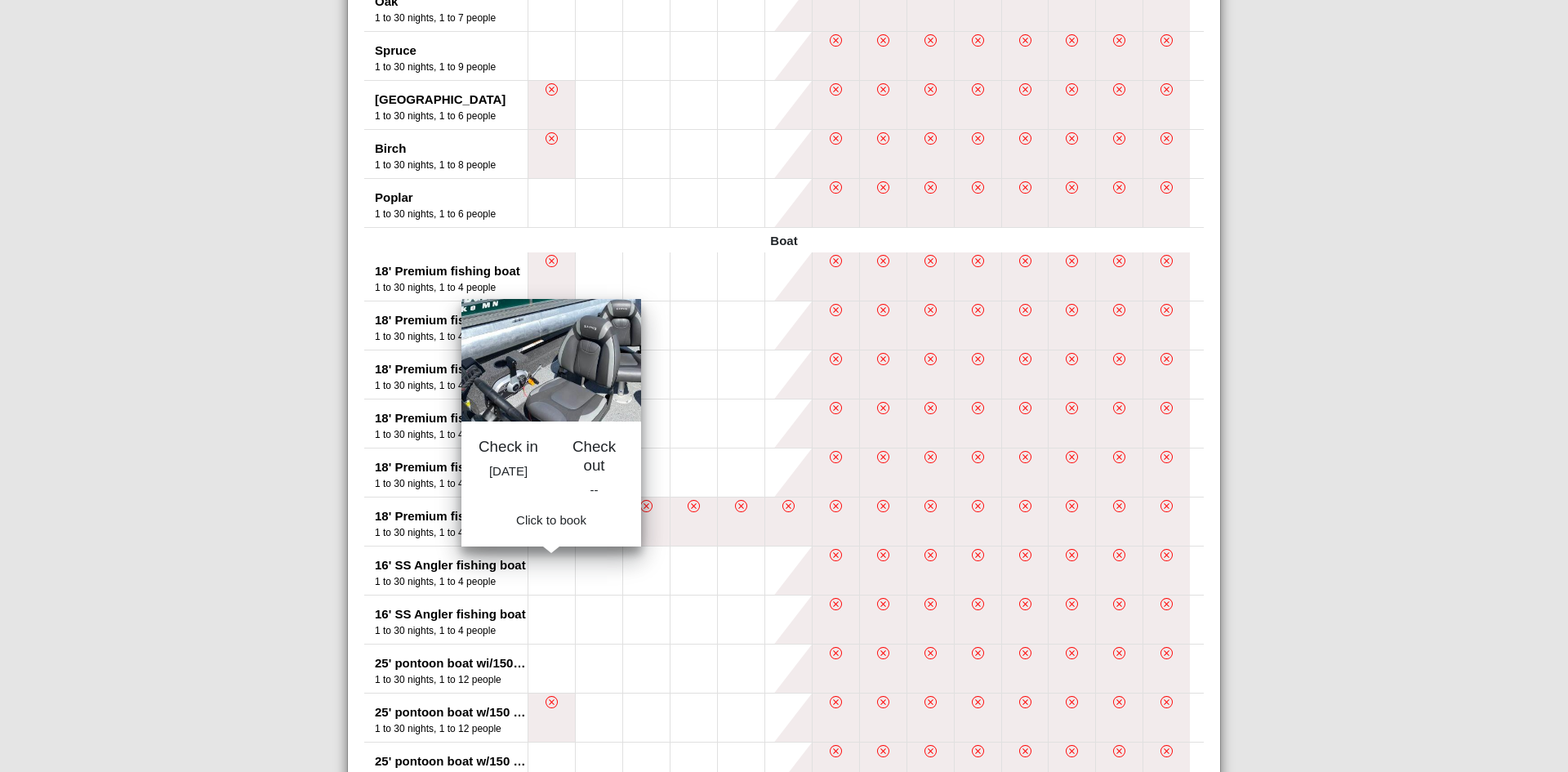
click at [539, 568] on button at bounding box center [551, 570] width 46 height 48
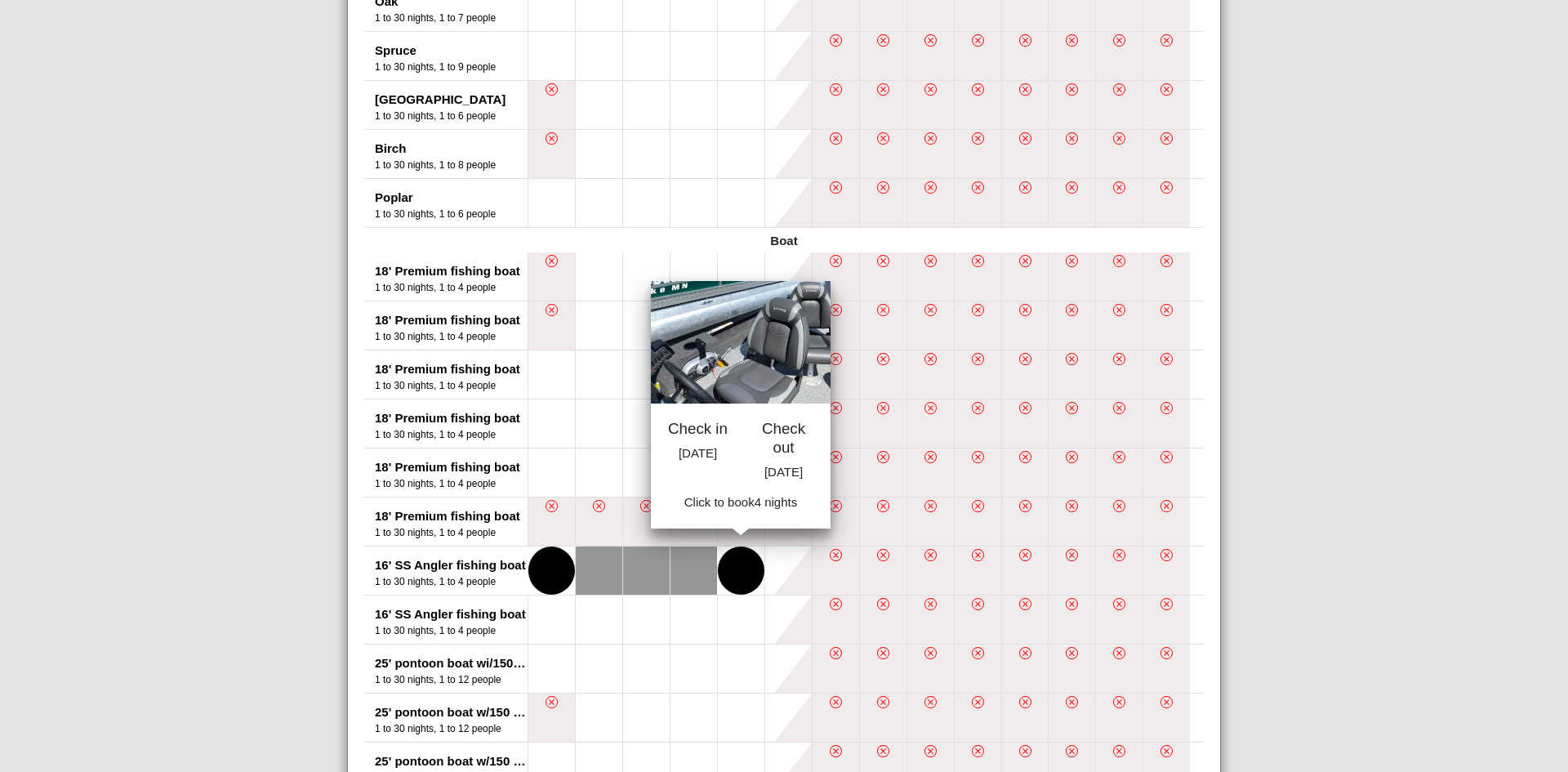
click at [743, 559] on button at bounding box center [741, 570] width 46 height 48
click at [730, 512] on button "Book 4 night s" at bounding box center [741, 508] width 94 height 29
click at [746, 514] on span "Book 4 night s" at bounding box center [742, 507] width 75 height 14
select select "*"
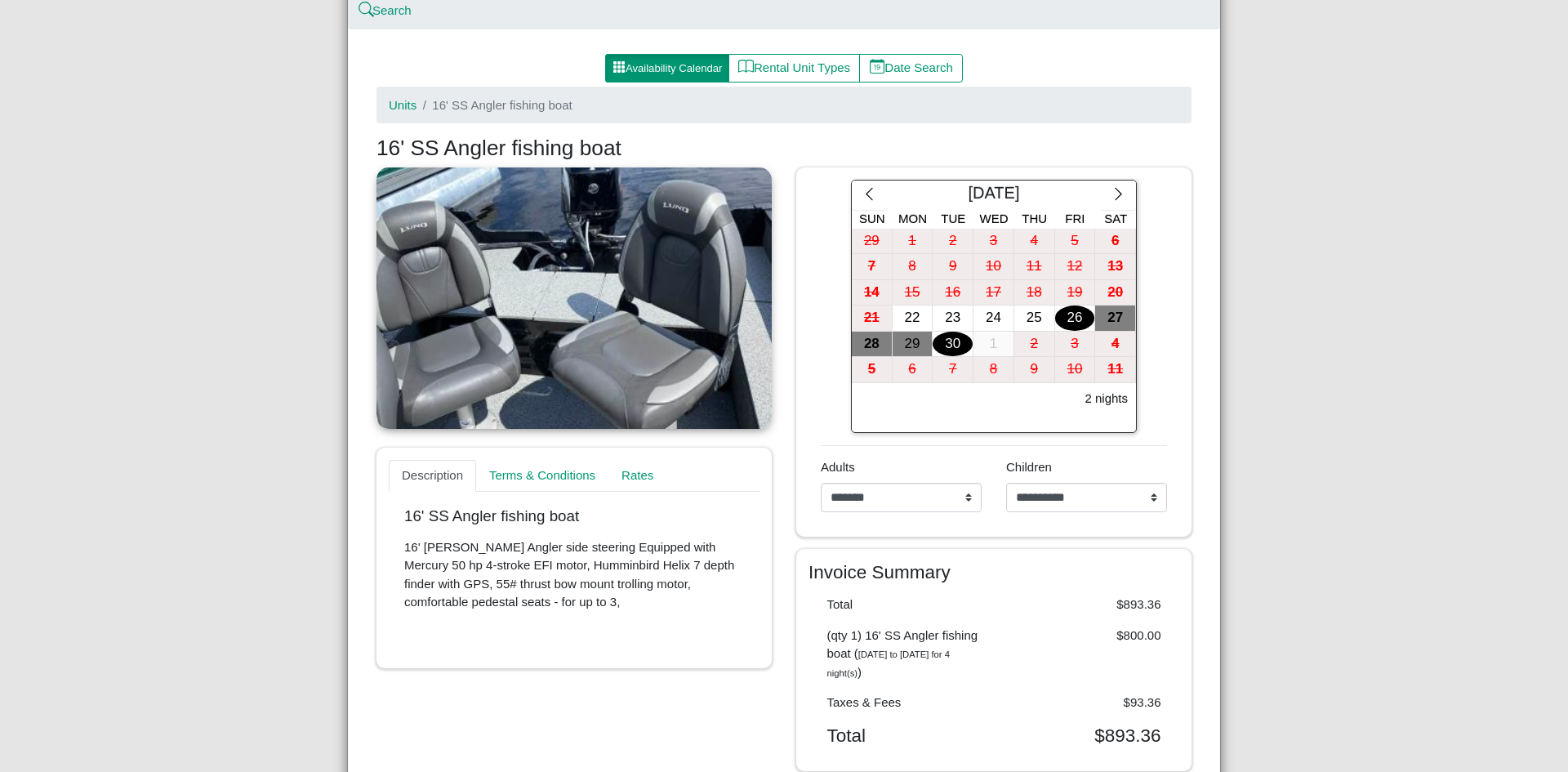
scroll to position [219, 0]
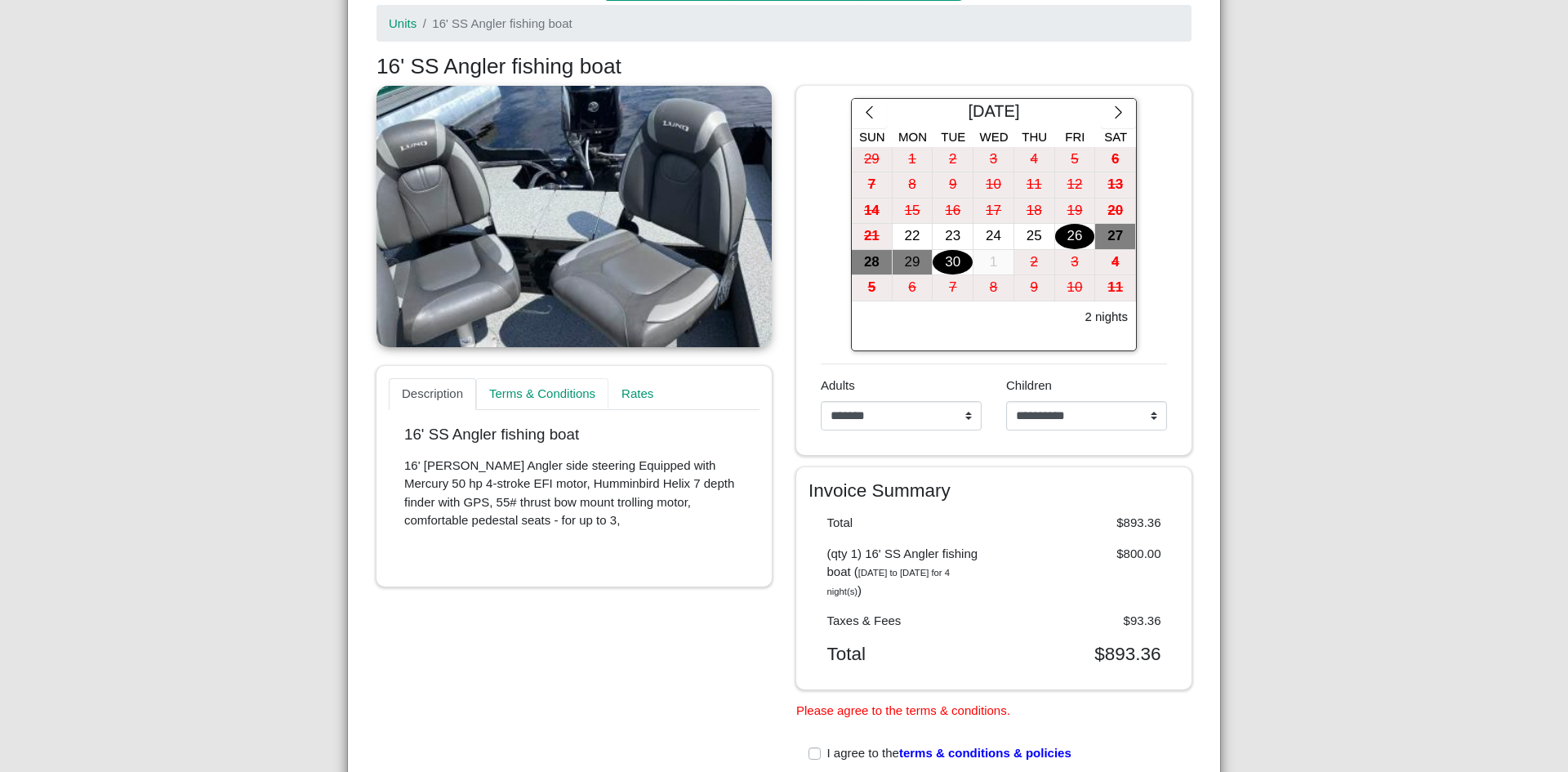
click at [541, 379] on link "Terms & Conditions" at bounding box center [542, 394] width 133 height 32
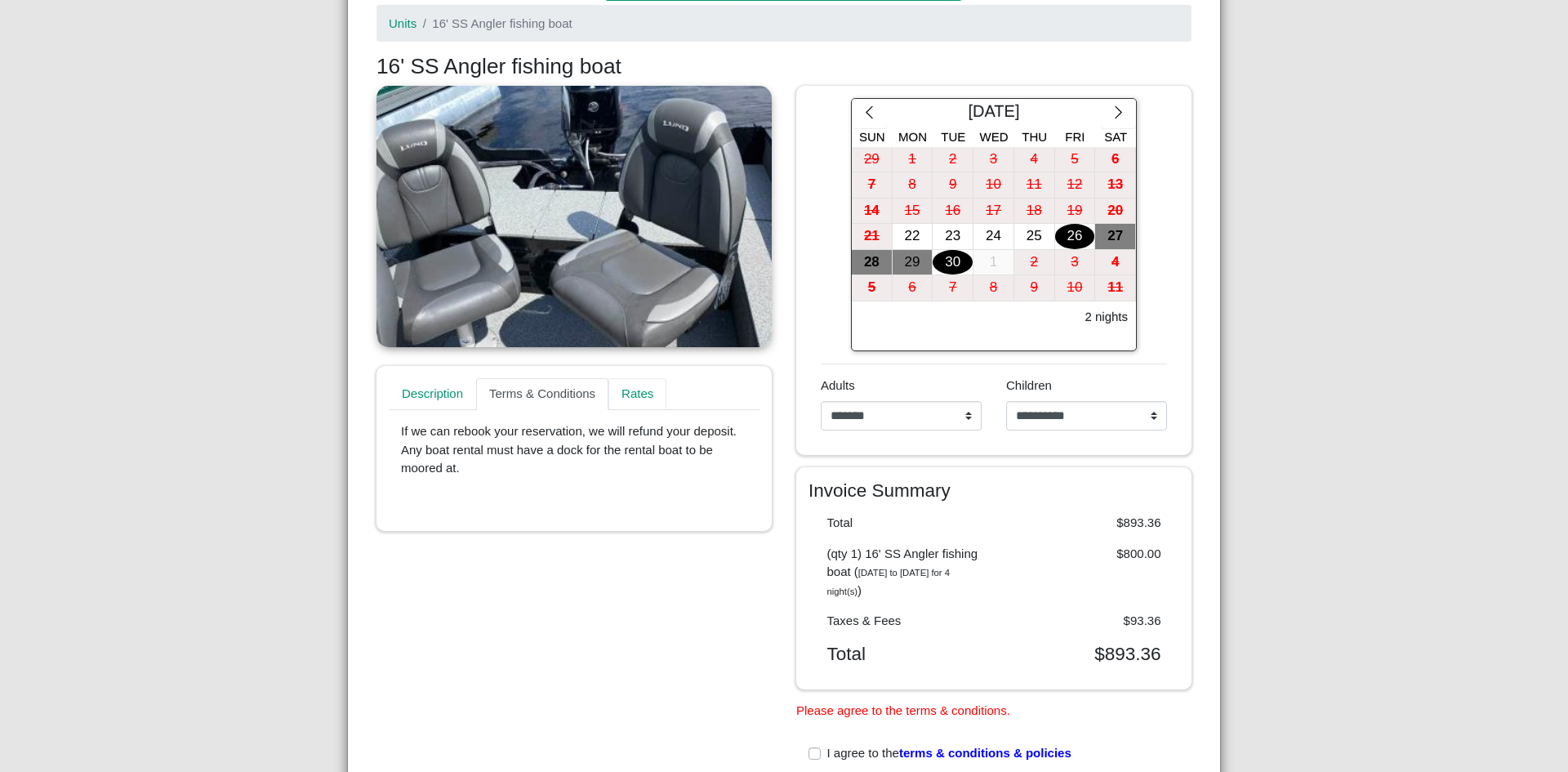
click at [622, 390] on link "Rates" at bounding box center [637, 394] width 58 height 32
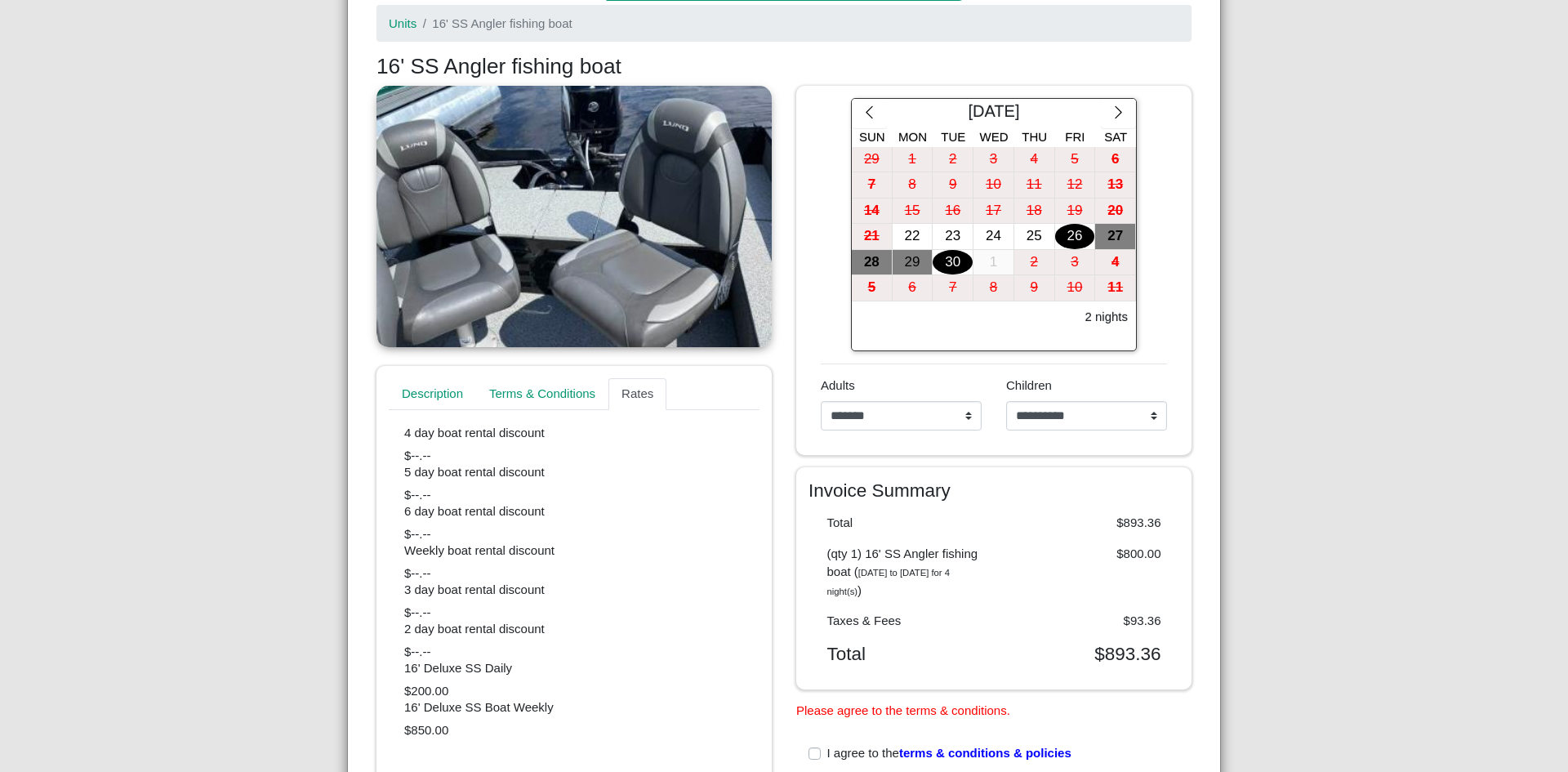
click at [549, 248] on link at bounding box center [574, 216] width 395 height 261
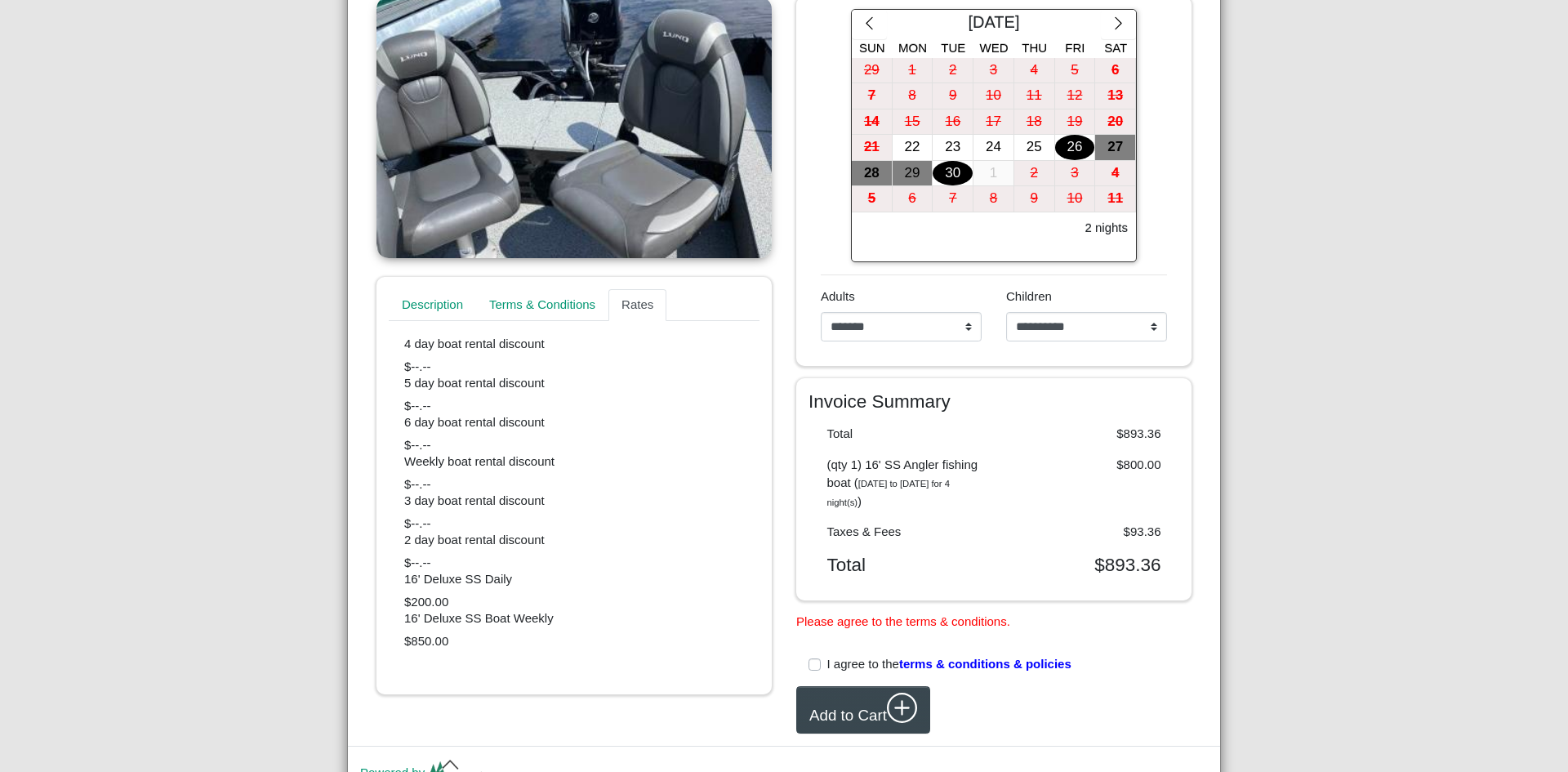
scroll to position [301, 0]
